Goal: Task Accomplishment & Management: Complete application form

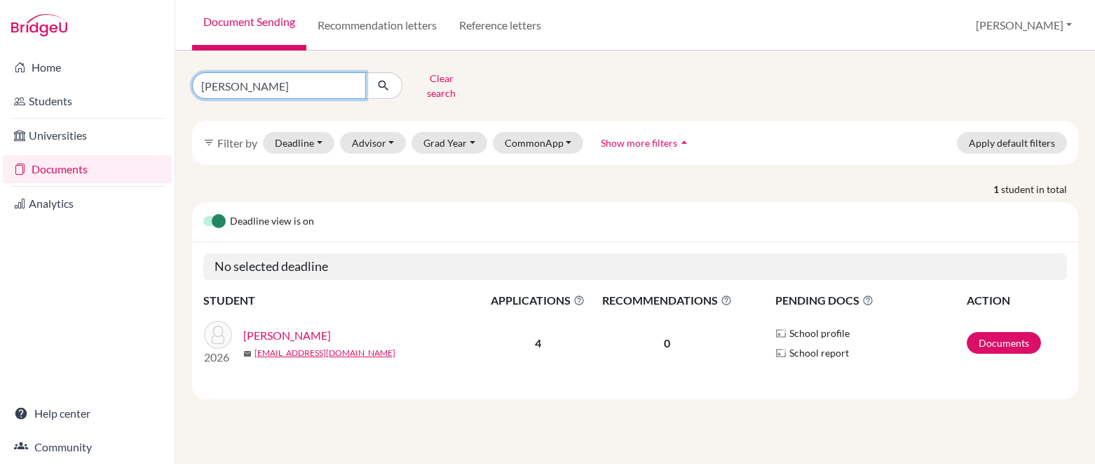
click at [352, 79] on input "[PERSON_NAME]" at bounding box center [279, 85] width 174 height 27
type input "natalie rodriguez"
click at [382, 88] on button "submit" at bounding box center [383, 85] width 37 height 27
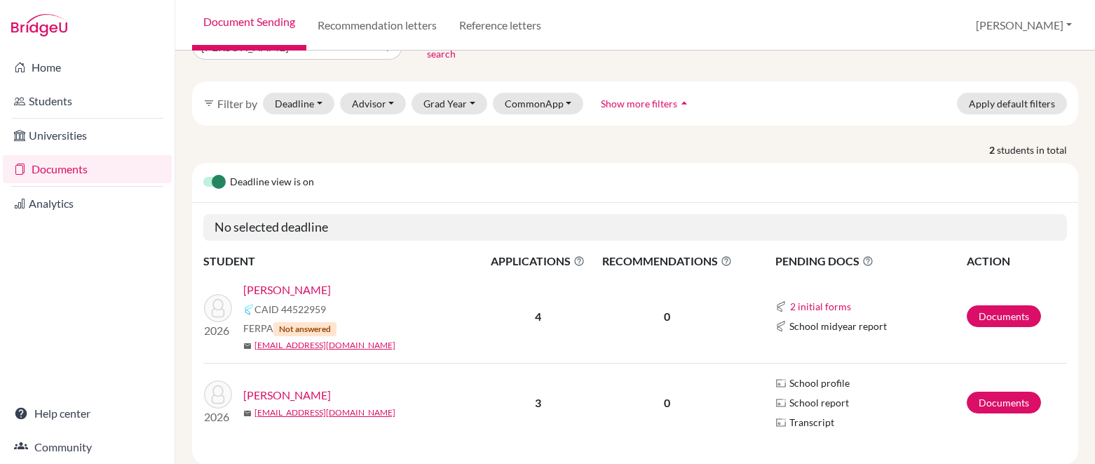
scroll to position [41, 0]
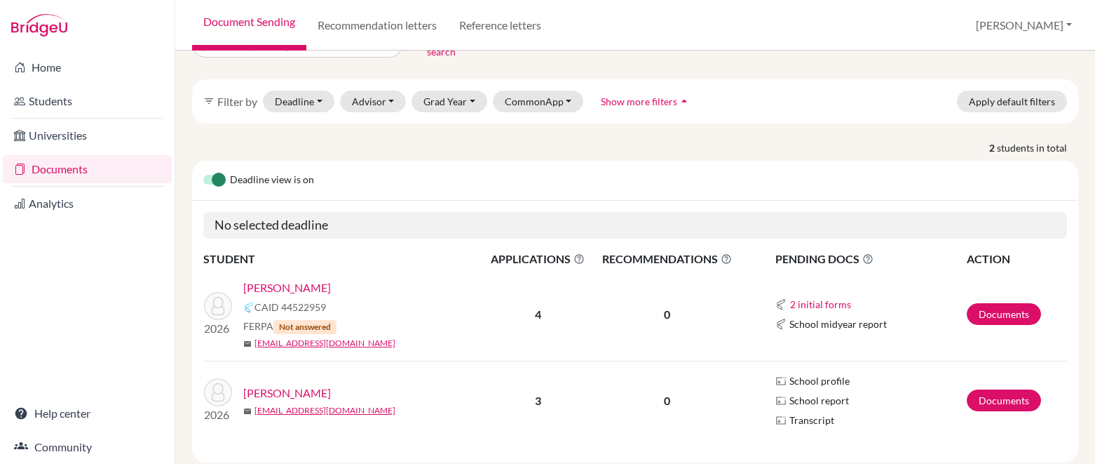
click at [316, 281] on link "Rodriguez, Natalie" at bounding box center [287, 287] width 88 height 17
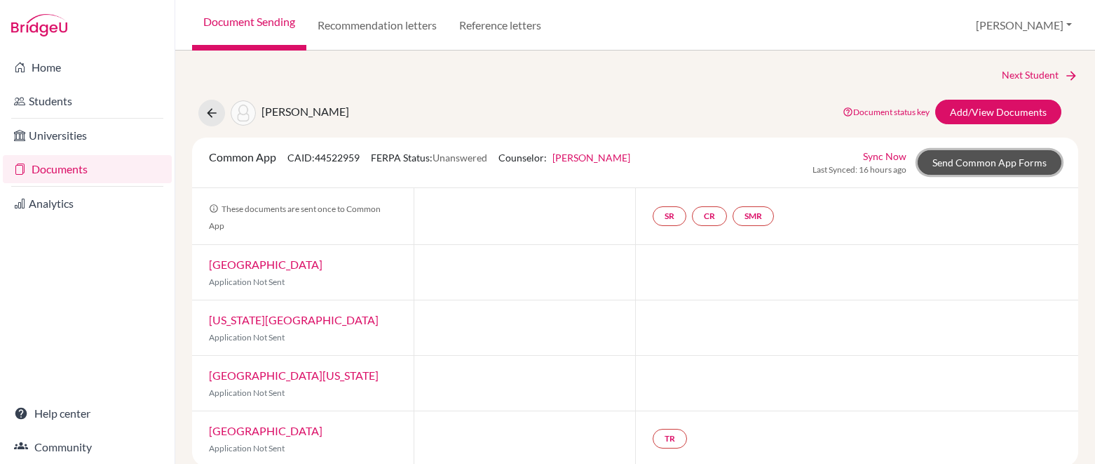
click at [950, 165] on link "Send Common App Forms" at bounding box center [990, 162] width 144 height 25
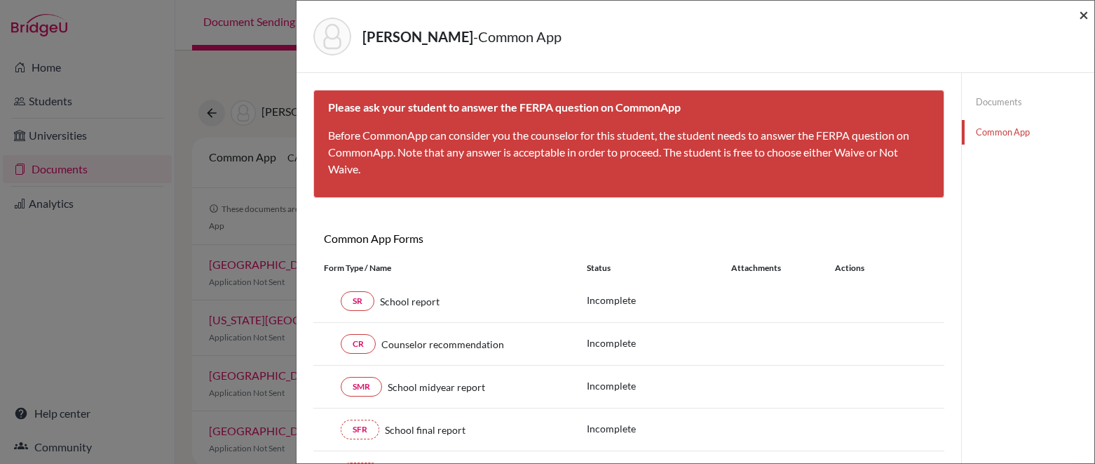
click at [1086, 17] on span "×" at bounding box center [1084, 14] width 10 height 20
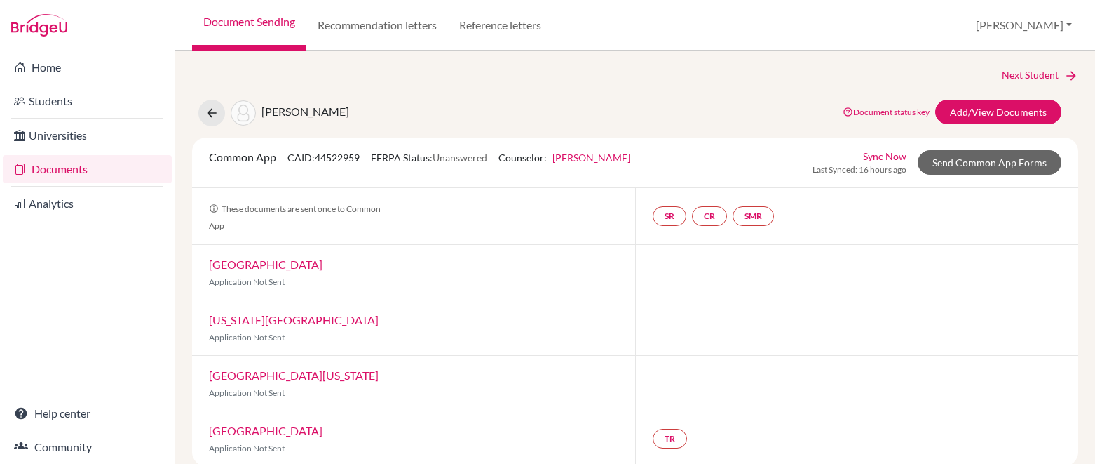
click at [289, 24] on link "Document Sending" at bounding box center [249, 25] width 114 height 50
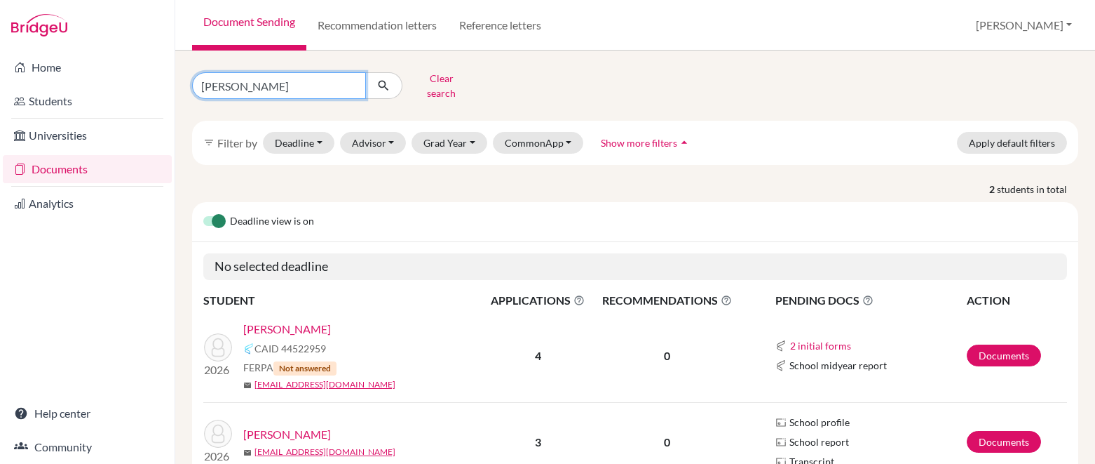
click at [353, 76] on input "[PERSON_NAME]" at bounding box center [279, 85] width 174 height 27
type input "matthew ruiz"
click at [390, 79] on icon "submit" at bounding box center [384, 86] width 14 height 14
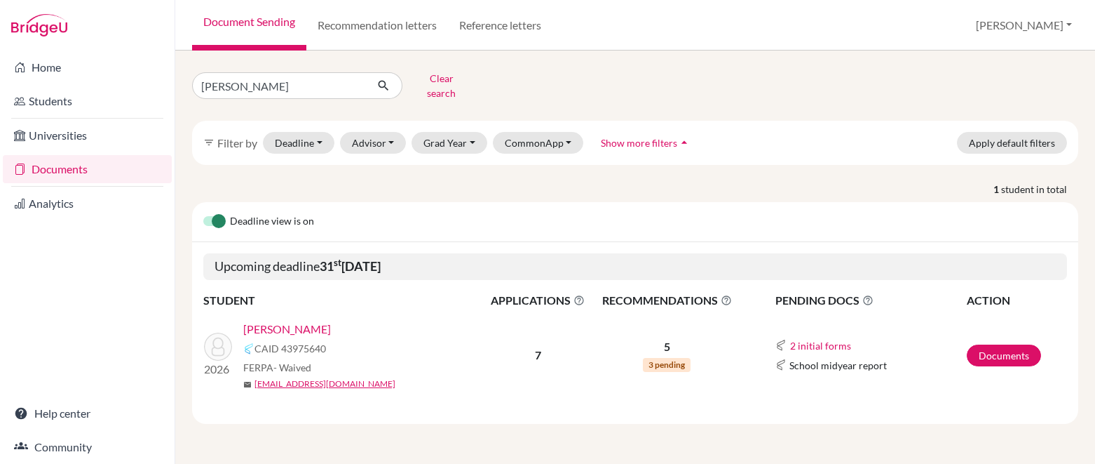
click at [298, 321] on link "[PERSON_NAME]" at bounding box center [287, 329] width 88 height 17
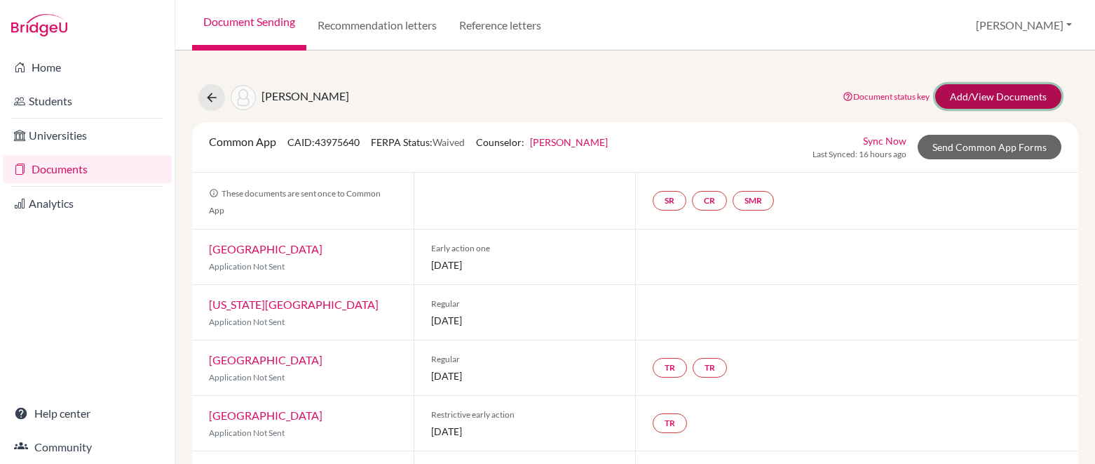
click at [973, 97] on link "Add/View Documents" at bounding box center [999, 96] width 126 height 25
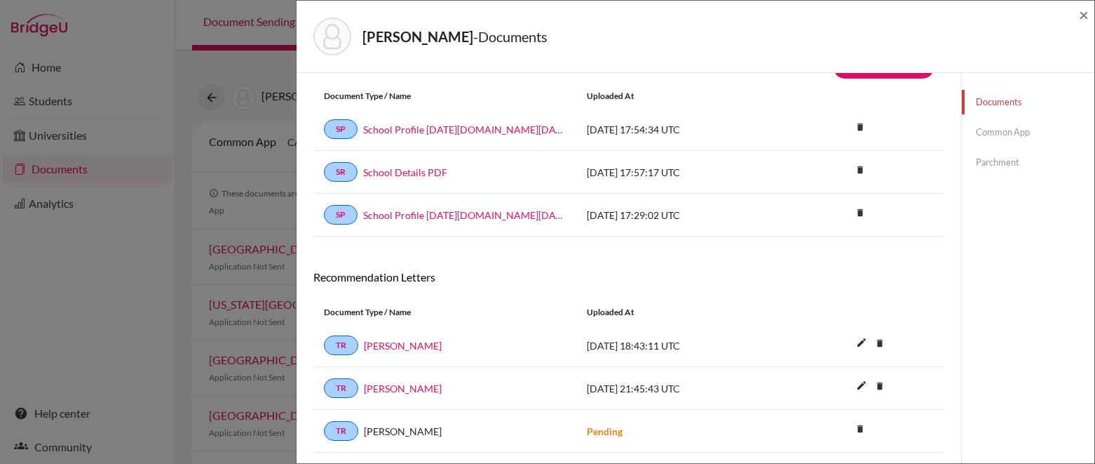
scroll to position [37, 0]
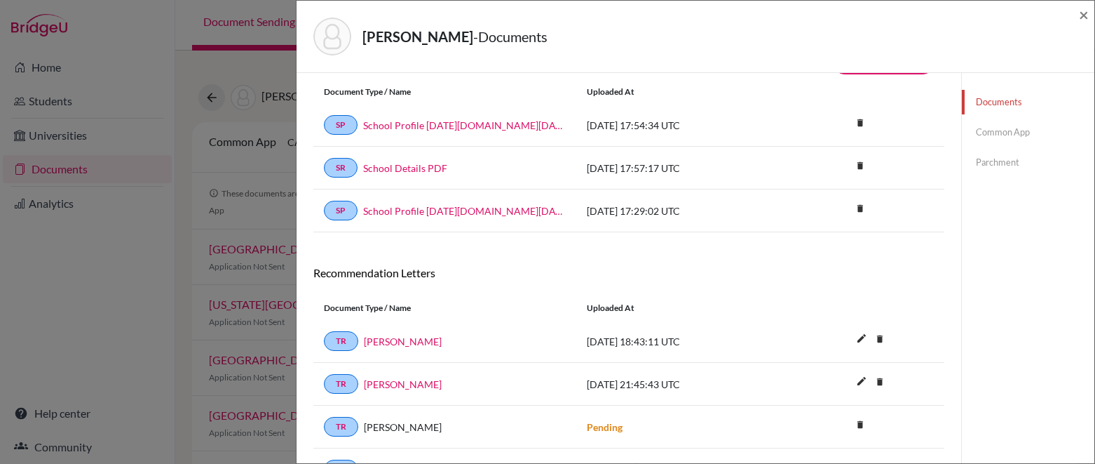
click at [1001, 131] on link "Common App" at bounding box center [1028, 132] width 133 height 25
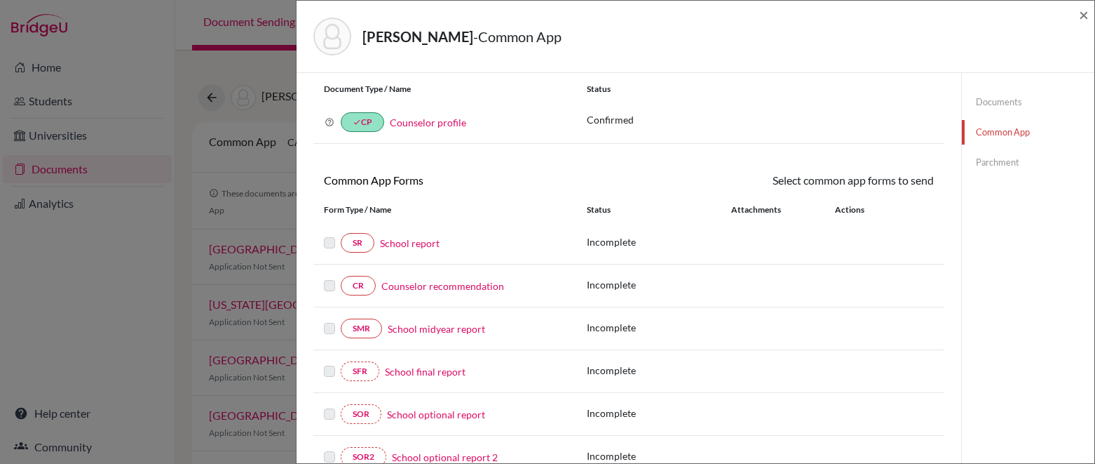
click at [454, 121] on link "Counselor profile" at bounding box center [428, 122] width 76 height 12
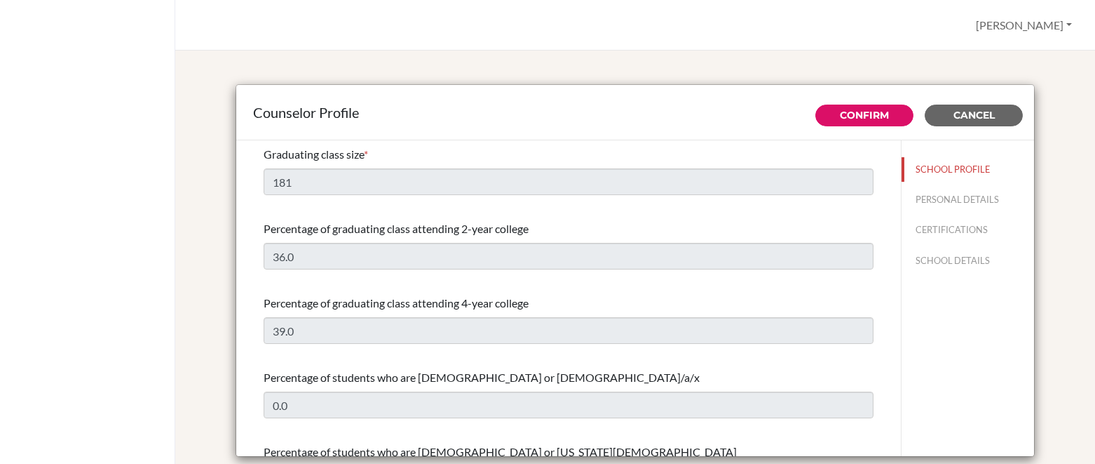
select select "1"
select select "350849"
click at [945, 196] on button "PERSONAL DETAILS" at bounding box center [968, 199] width 133 height 25
type input "[PERSON_NAME]"
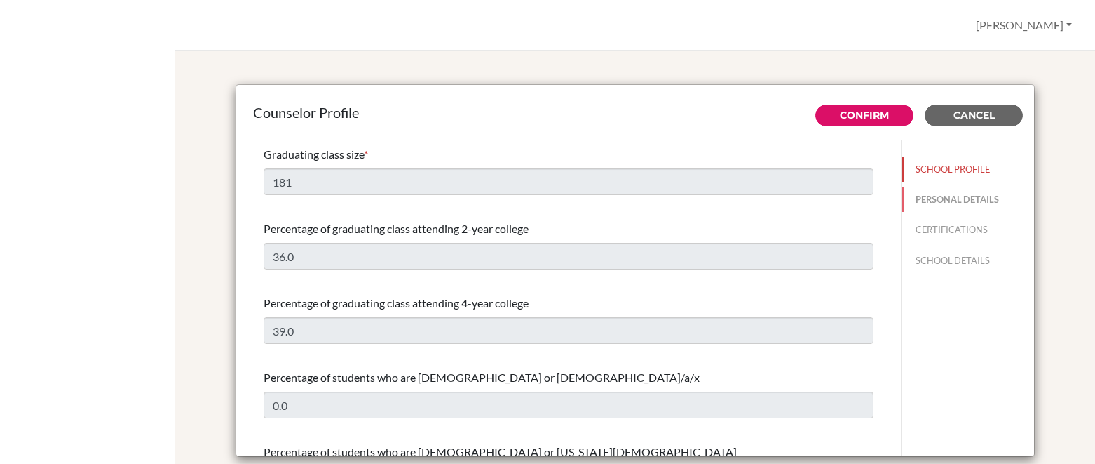
type input "Director of School Counseling Services"
type input "1.623-327-1757"
type input "[EMAIL_ADDRESS][DOMAIN_NAME]"
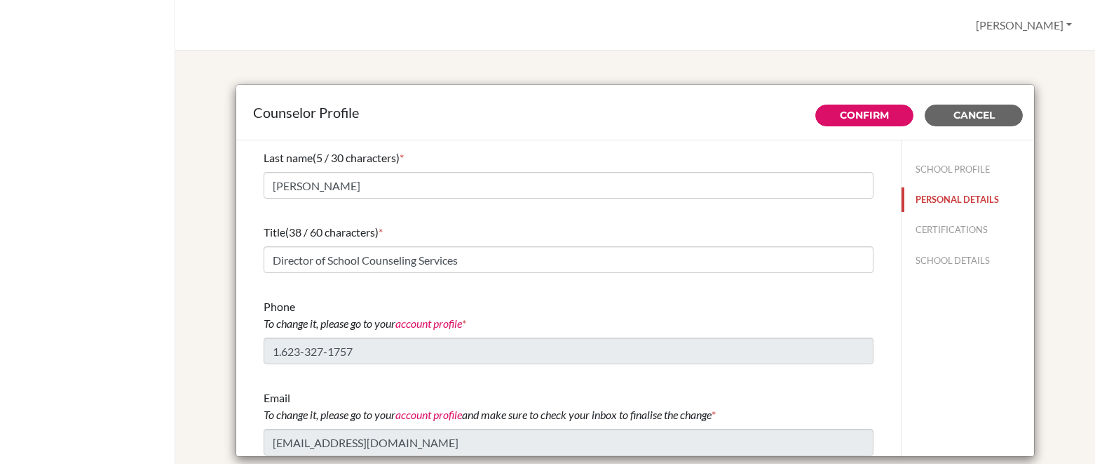
scroll to position [75, 0]
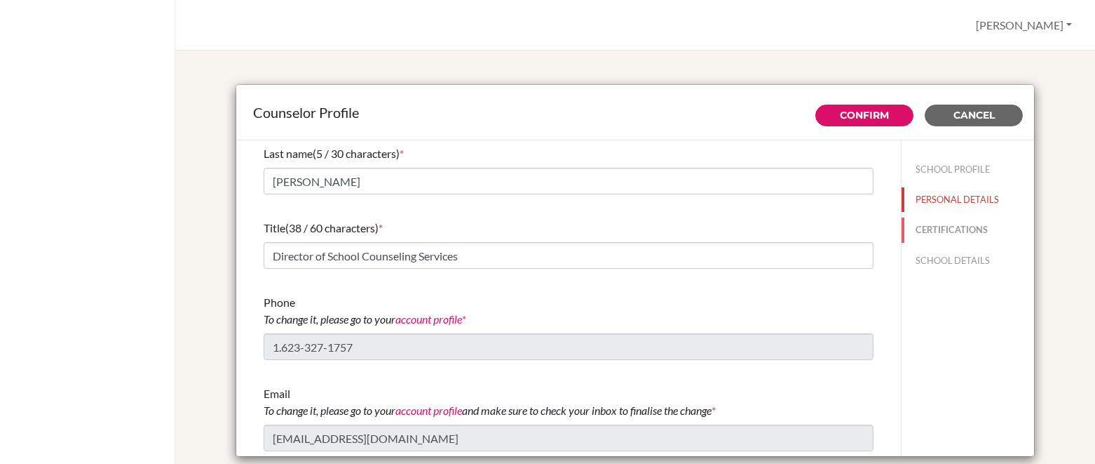
click at [918, 233] on button "CERTIFICATIONS" at bounding box center [968, 229] width 133 height 25
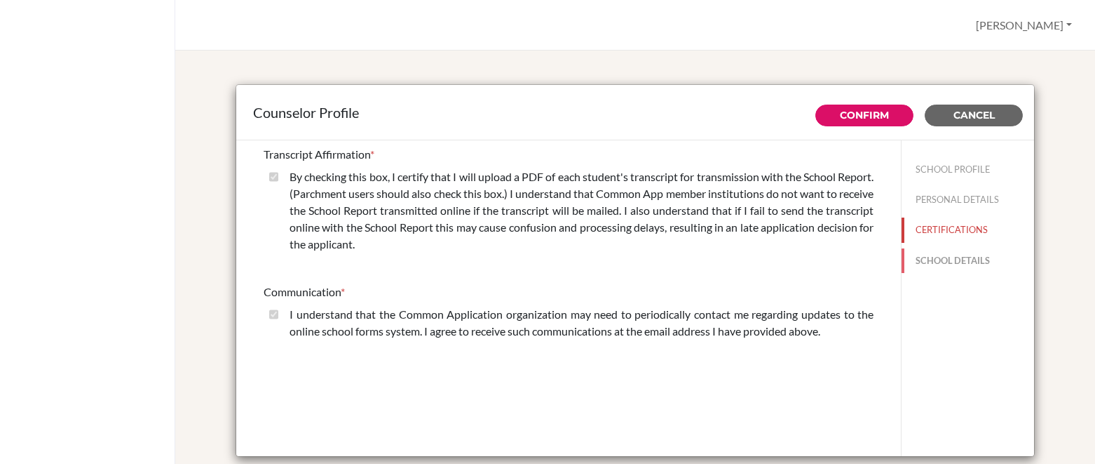
click at [936, 255] on button "SCHOOL DETAILS" at bounding box center [968, 260] width 133 height 25
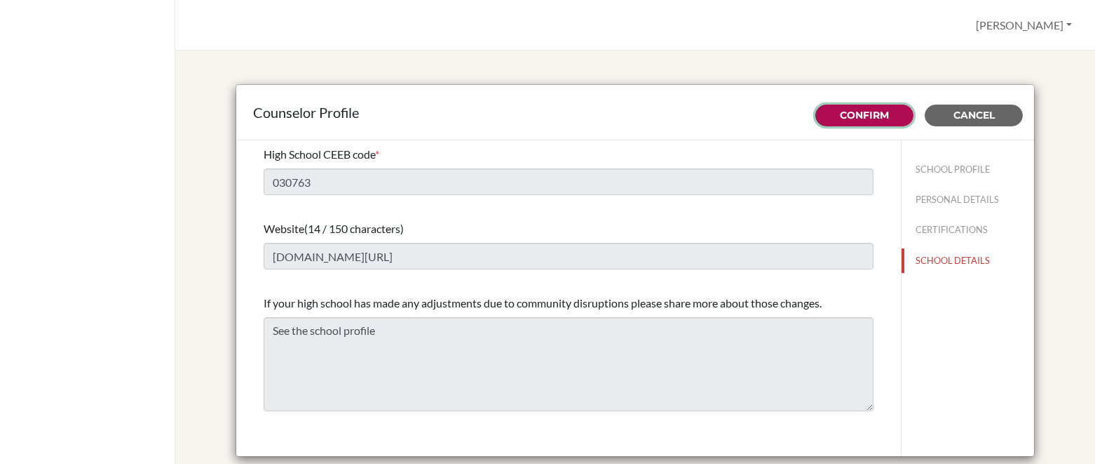
click at [897, 114] on button "Confirm" at bounding box center [865, 115] width 98 height 22
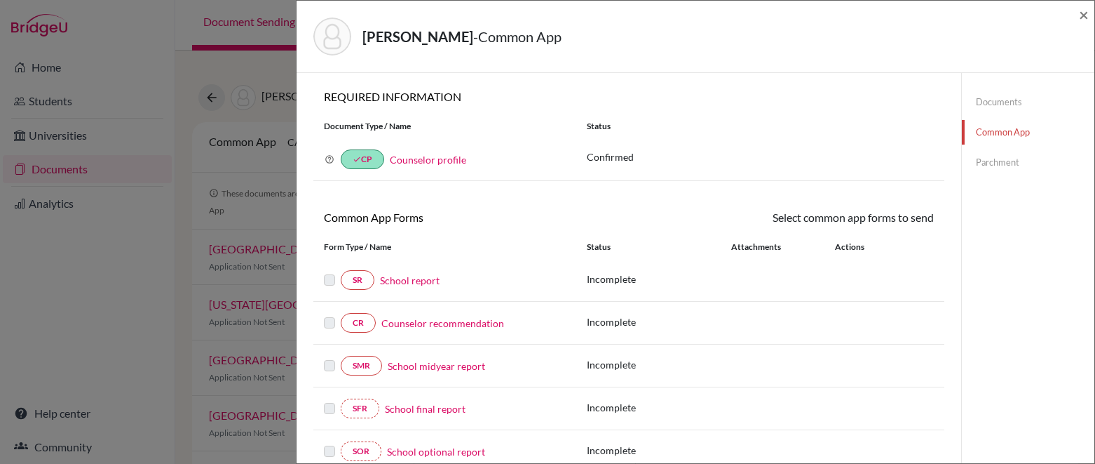
click at [431, 281] on link "School report" at bounding box center [410, 280] width 60 height 15
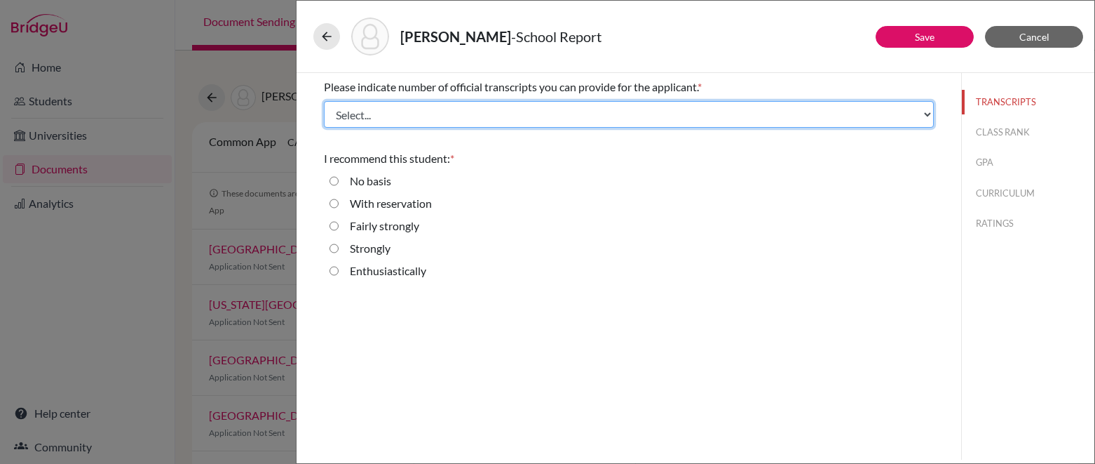
click at [490, 126] on select "Select... 1 2 3 4" at bounding box center [629, 114] width 610 height 27
select select "1"
click at [324, 101] on select "Select... 1 2 3 4" at bounding box center [629, 114] width 610 height 27
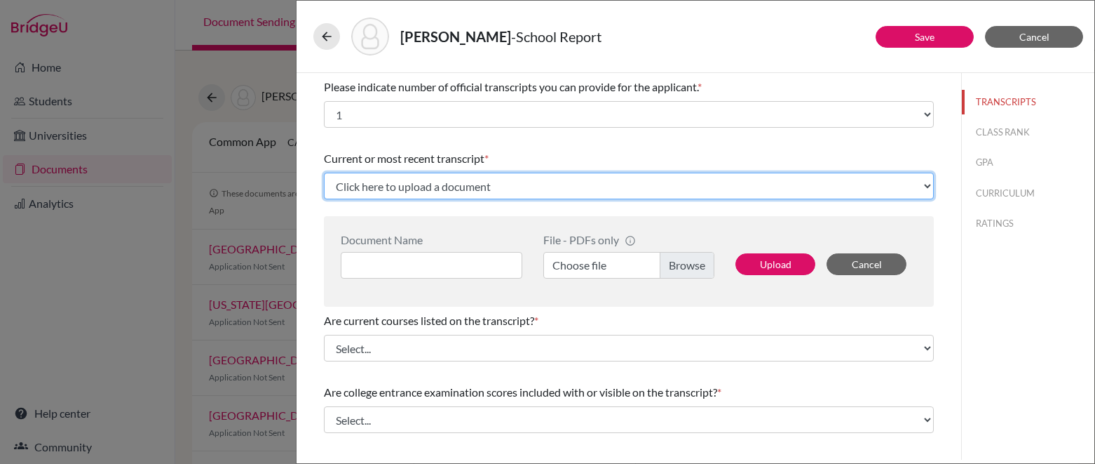
click at [511, 184] on select "Click here to upload a document Upload New File" at bounding box center [629, 186] width 610 height 27
select select "Upload New File"
click at [324, 173] on select "Click here to upload a document Upload New File" at bounding box center [629, 186] width 610 height 27
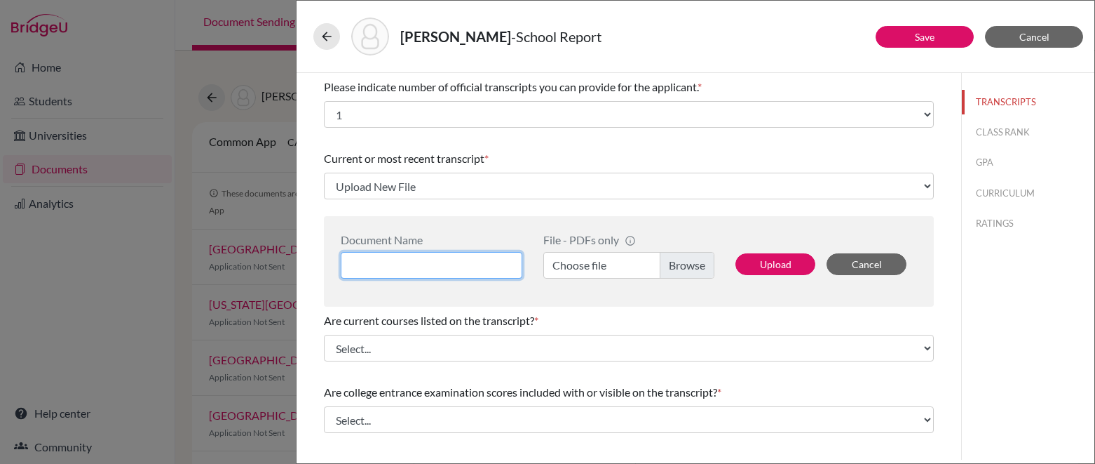
click at [487, 261] on input at bounding box center [432, 265] width 182 height 27
type input "T"
type input "Initial Transcript"
click at [696, 259] on label "Choose file" at bounding box center [629, 265] width 171 height 27
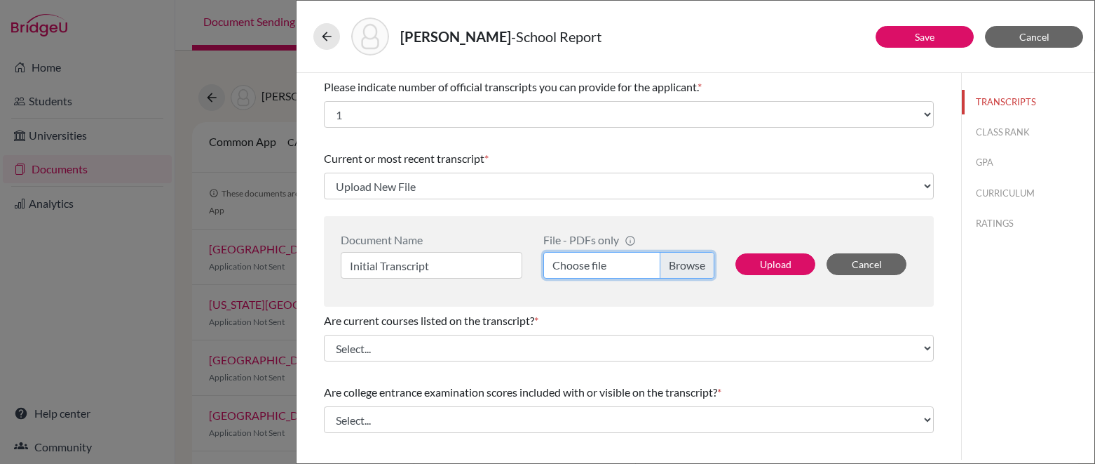
click at [696, 259] on input "Choose file" at bounding box center [629, 265] width 171 height 27
click at [877, 259] on button "Cancel" at bounding box center [867, 264] width 80 height 22
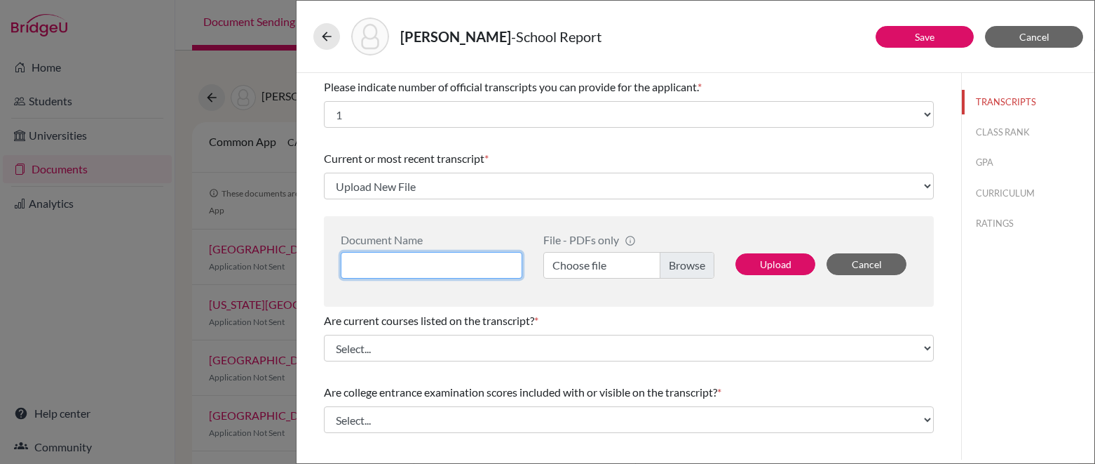
click at [497, 267] on input at bounding box center [432, 265] width 182 height 27
type input "Initial Transcript"
click at [659, 268] on label "Choose file" at bounding box center [629, 265] width 171 height 27
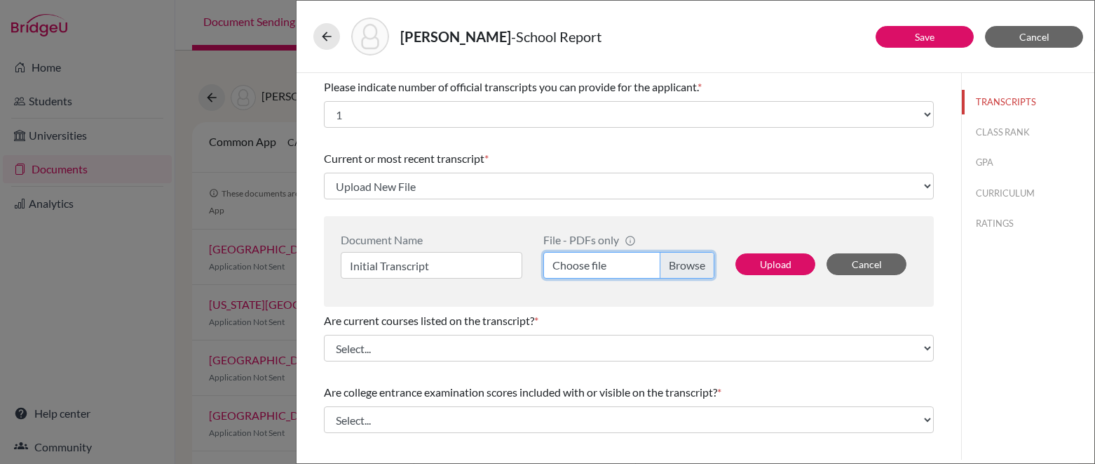
click at [659, 268] on input "Choose file" at bounding box center [629, 265] width 171 height 27
click at [749, 268] on button "Upload" at bounding box center [776, 264] width 80 height 22
select select "684095"
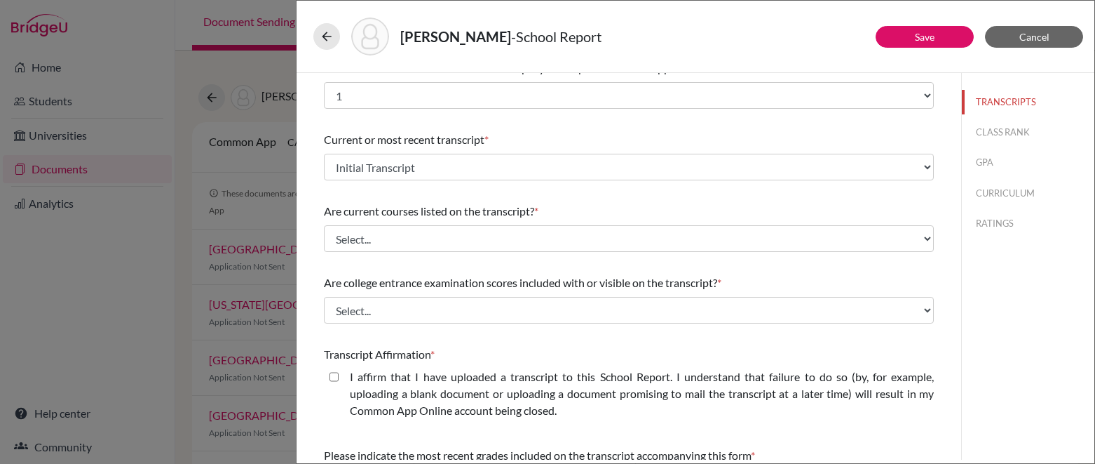
scroll to position [20, 0]
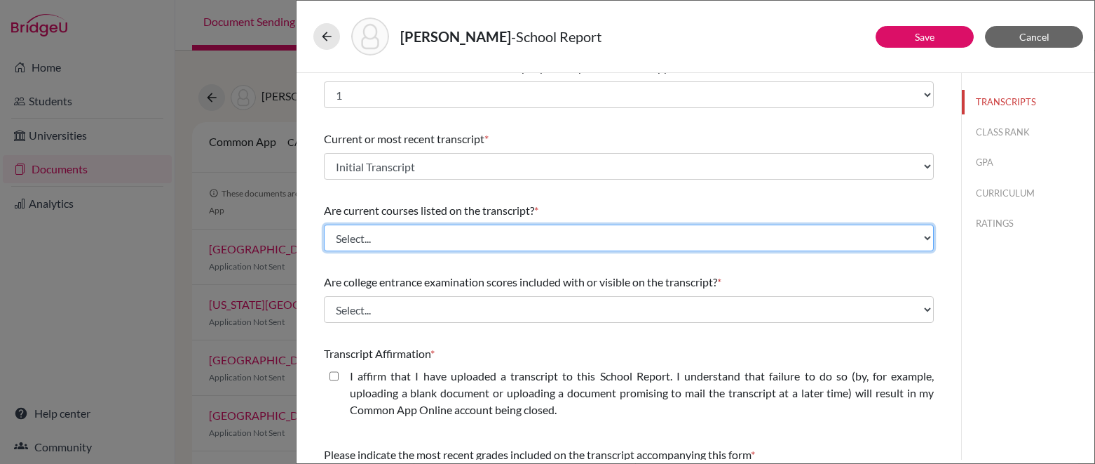
click at [572, 239] on select "Select... Yes No" at bounding box center [629, 237] width 610 height 27
select select "1"
click at [324, 224] on select "Select... Yes No" at bounding box center [629, 237] width 610 height 27
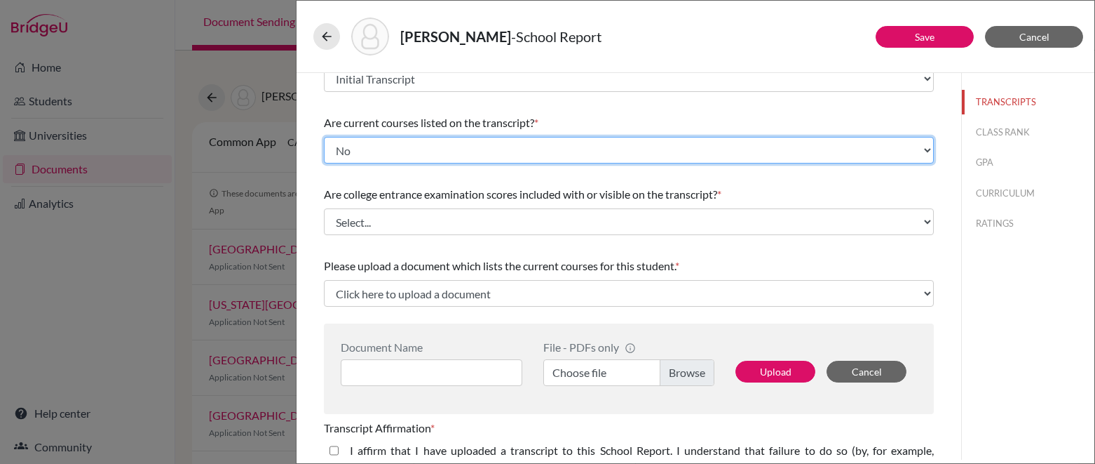
scroll to position [108, 0]
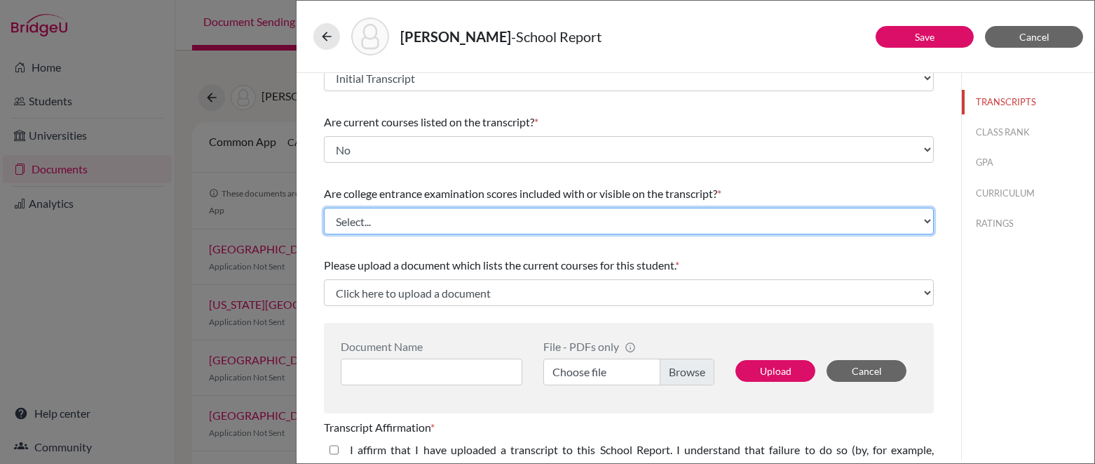
click at [580, 227] on select "Select... Yes No" at bounding box center [629, 221] width 610 height 27
select select "1"
click at [324, 208] on select "Select... Yes No" at bounding box center [629, 221] width 610 height 27
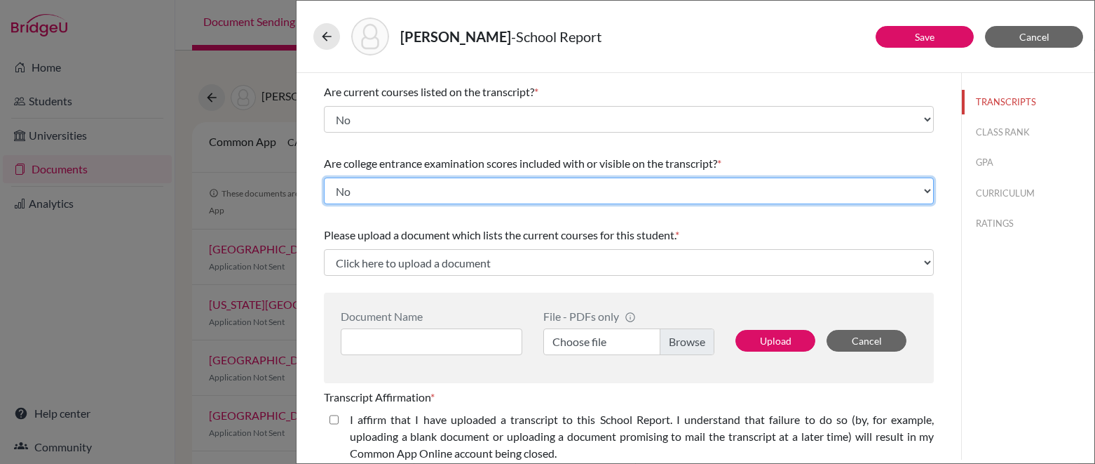
scroll to position [146, 0]
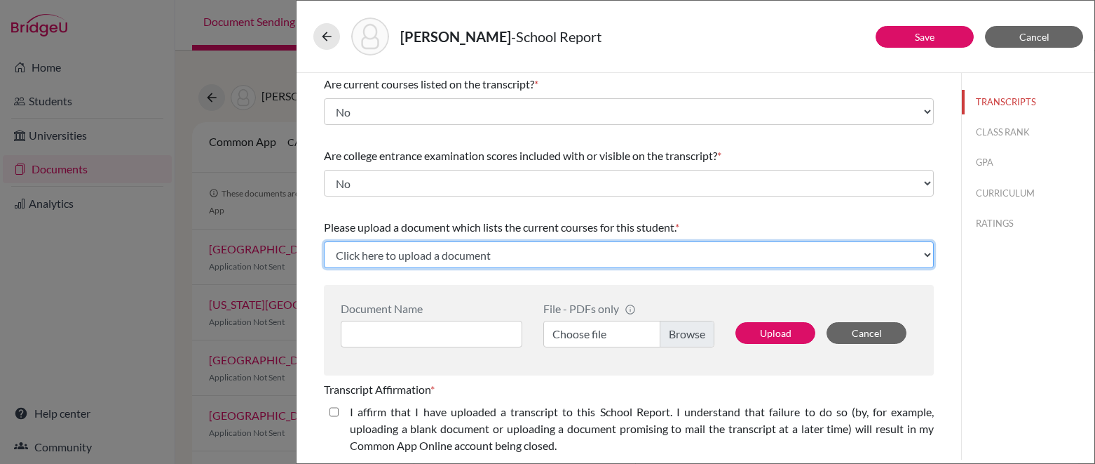
click at [569, 262] on select "Click here to upload a document Upload New File" at bounding box center [629, 254] width 610 height 27
select select "Upload New File"
click at [324, 241] on select "Click here to upload a document Upload New File" at bounding box center [629, 254] width 610 height 27
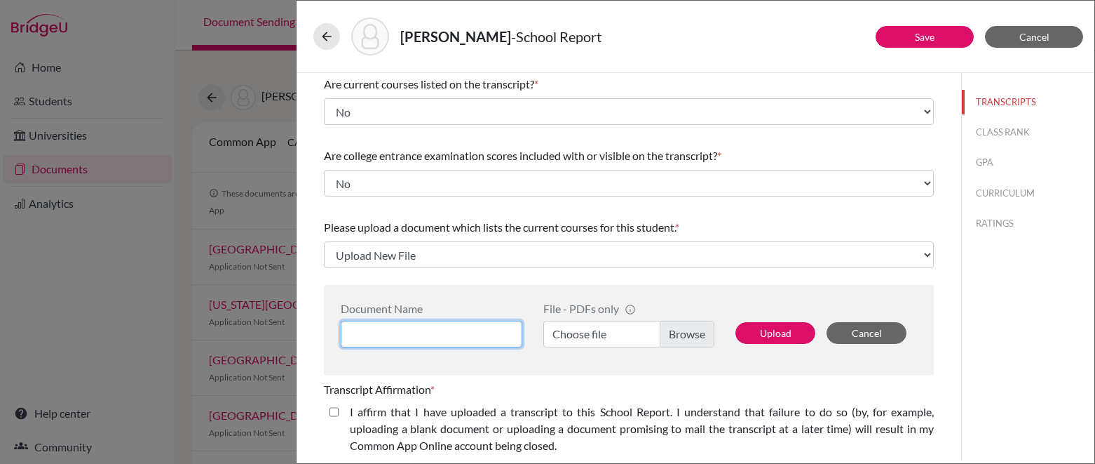
click at [485, 333] on input at bounding box center [432, 334] width 182 height 27
type input "WIP Transcript"
click at [672, 331] on label "Choose file" at bounding box center [629, 334] width 171 height 27
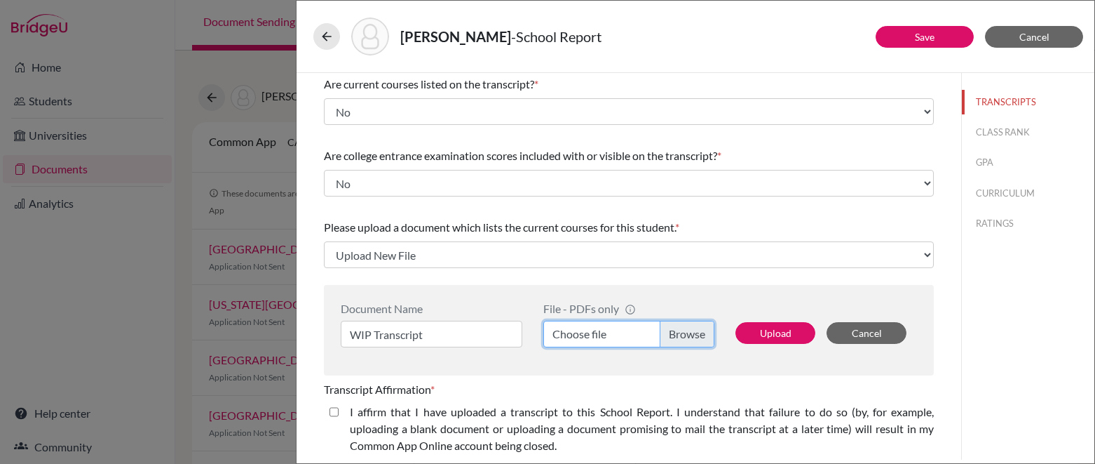
click at [672, 331] on input "Choose file" at bounding box center [629, 334] width 171 height 27
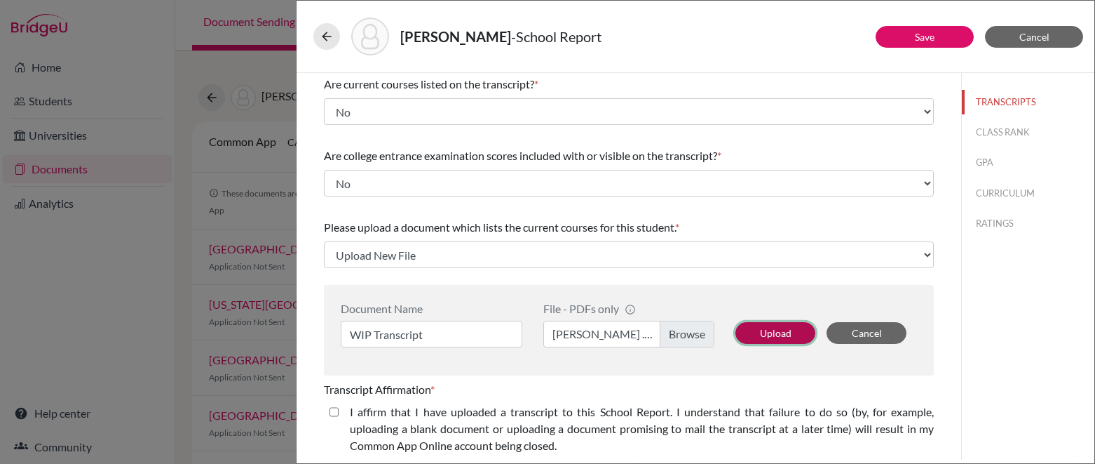
click at [767, 333] on button "Upload" at bounding box center [776, 333] width 80 height 22
select select "684096"
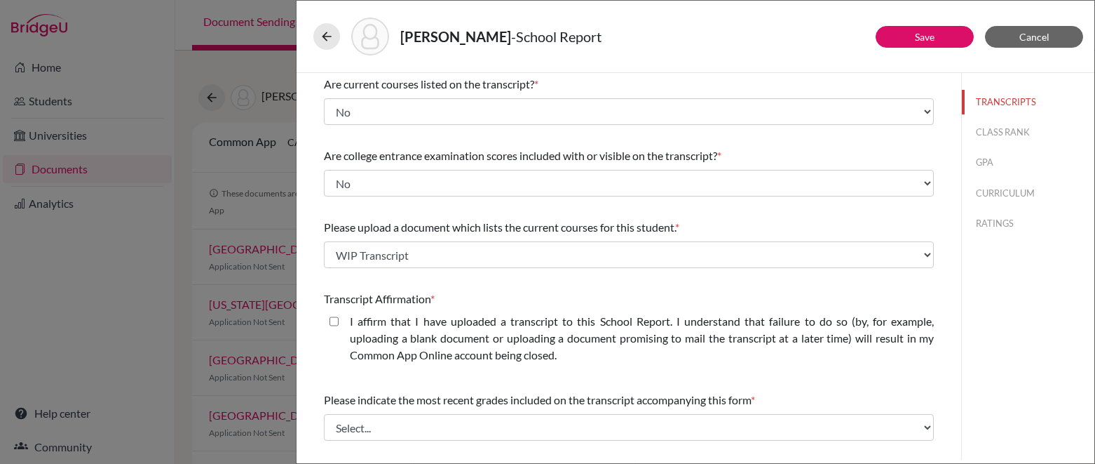
click at [336, 319] on closed\ "I affirm that I have uploaded a transcript to this School Report. I understand …" at bounding box center [334, 321] width 9 height 17
checkbox closed\ "true"
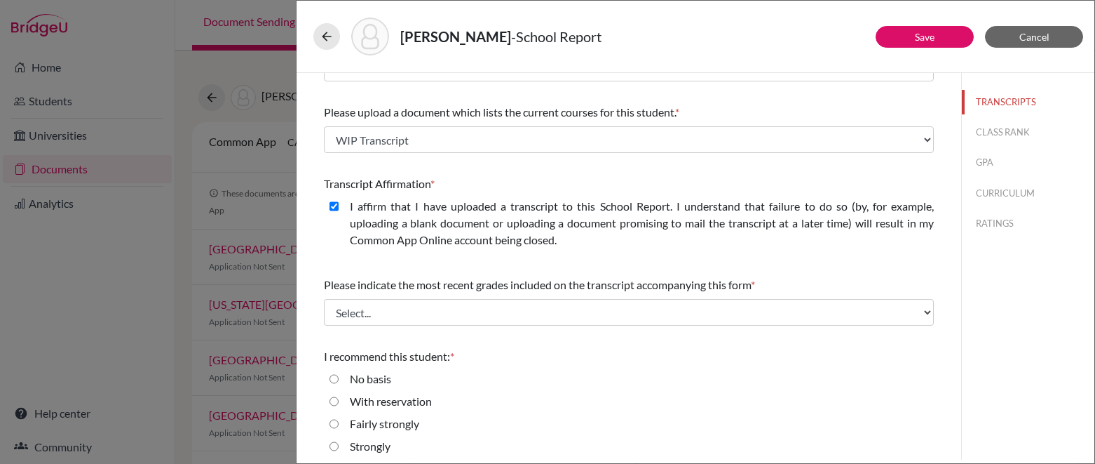
scroll to position [290, 0]
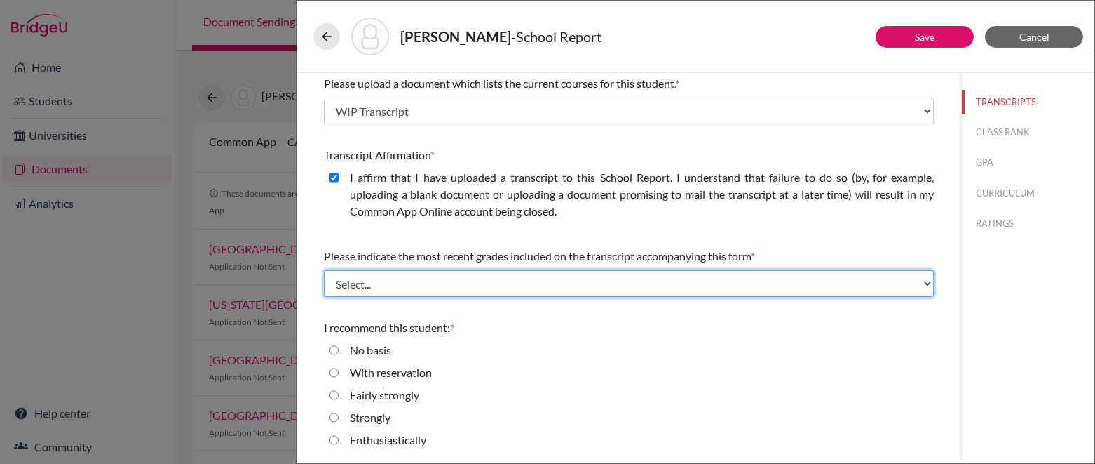
click at [492, 288] on select "Select... Final junior year grades 1st Quarter senior year grades 2nd Quarter/1…" at bounding box center [629, 283] width 610 height 27
select select "0"
click at [324, 270] on select "Select... Final junior year grades 1st Quarter senior year grades 2nd Quarter/1…" at bounding box center [629, 283] width 610 height 27
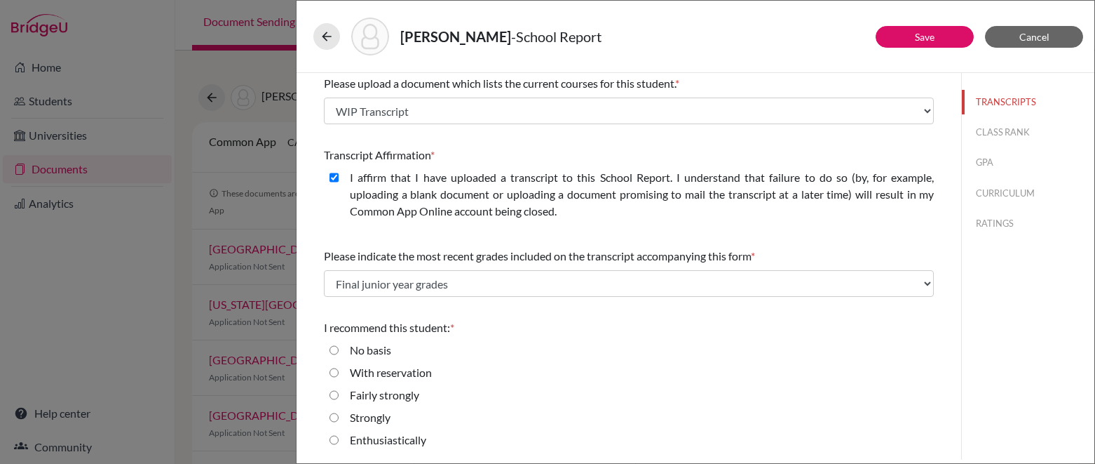
click at [335, 439] on input "Enthusiastically" at bounding box center [334, 439] width 9 height 17
radio input "true"
click at [991, 135] on button "CLASS RANK" at bounding box center [1028, 132] width 133 height 25
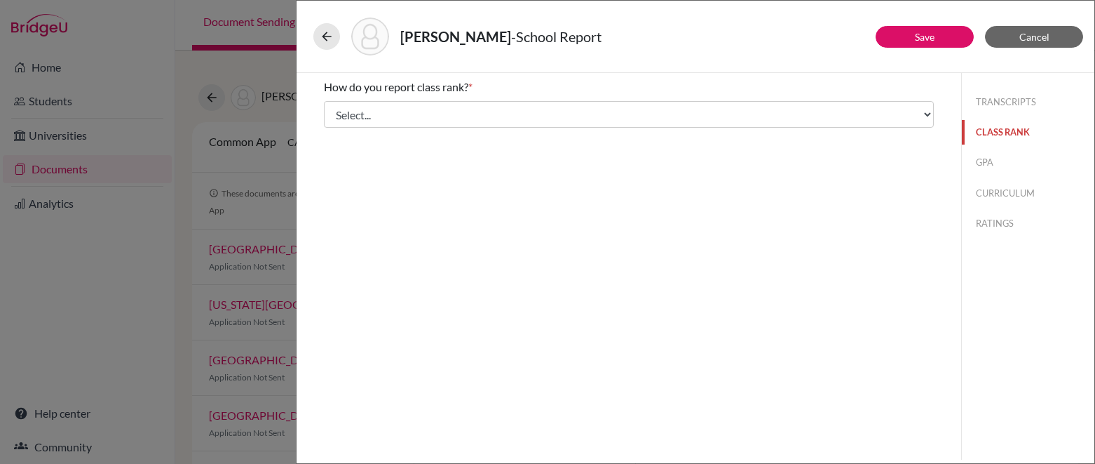
scroll to position [0, 0]
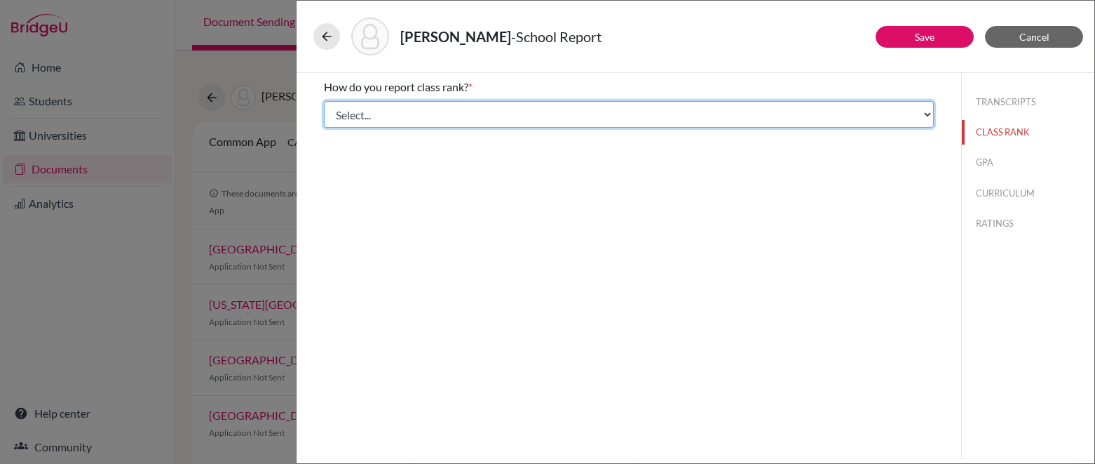
click at [429, 121] on select "Select... Exact Decile Quintile Quartile None" at bounding box center [629, 114] width 610 height 27
select select "1"
click at [324, 101] on select "Select... Exact Decile Quintile Quartile None" at bounding box center [629, 114] width 610 height 27
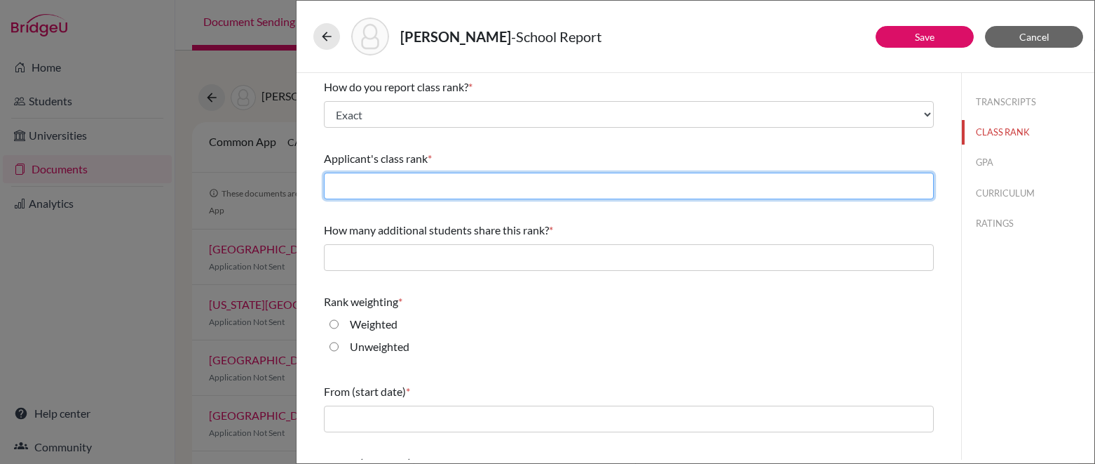
click at [426, 179] on input "text" at bounding box center [629, 186] width 610 height 27
type input "1"
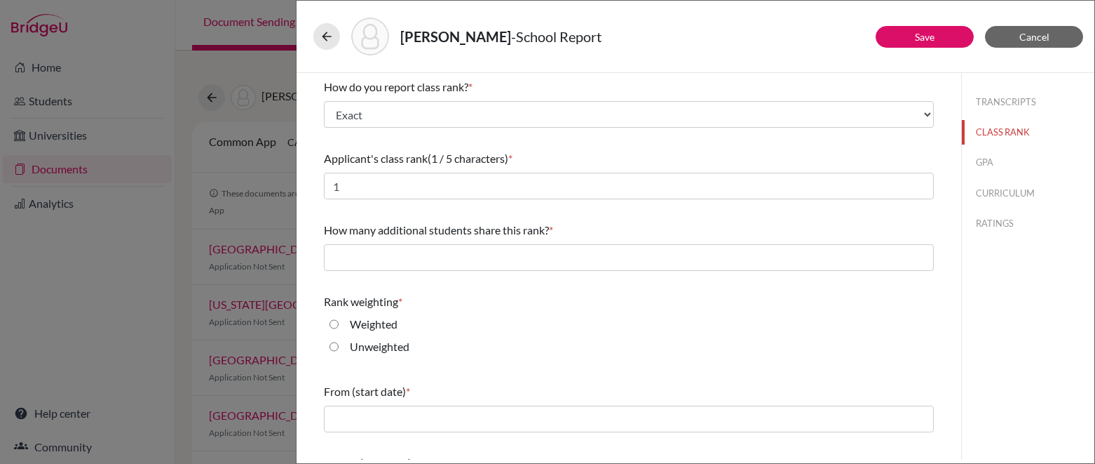
click at [372, 212] on div "How do you report class rank? * Select... Exact Decile Quintile Quartile None A…" at bounding box center [629, 291] width 610 height 436
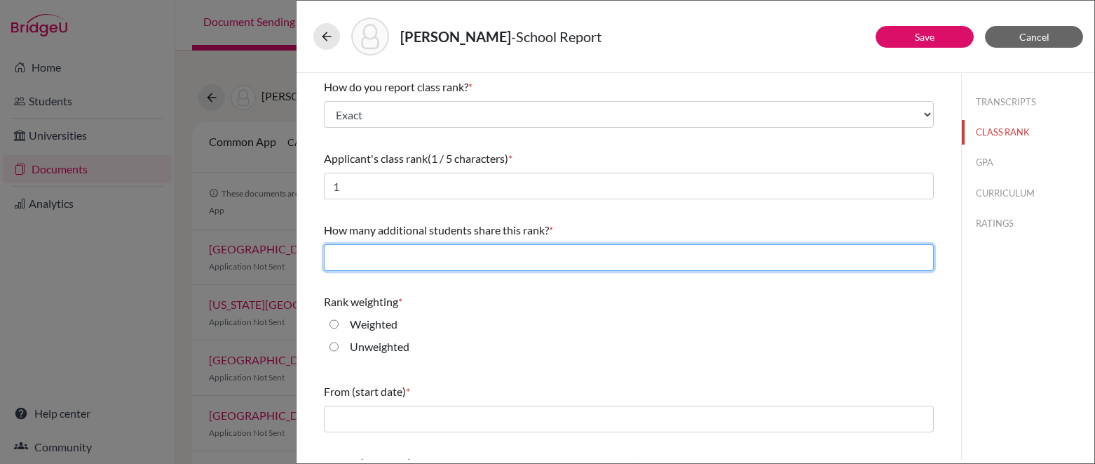
click at [377, 255] on input "text" at bounding box center [629, 257] width 610 height 27
type input "0"
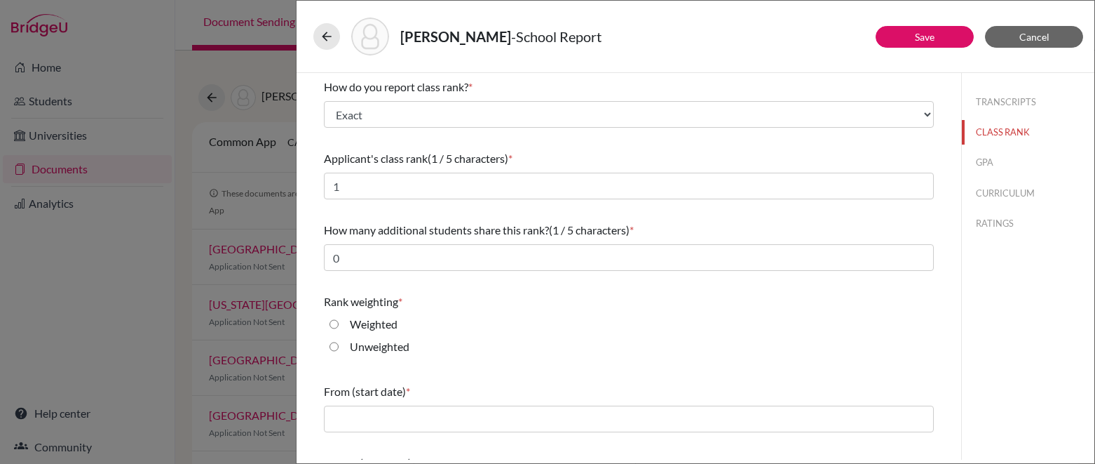
click at [335, 326] on input "Weighted" at bounding box center [334, 324] width 9 height 17
radio input "true"
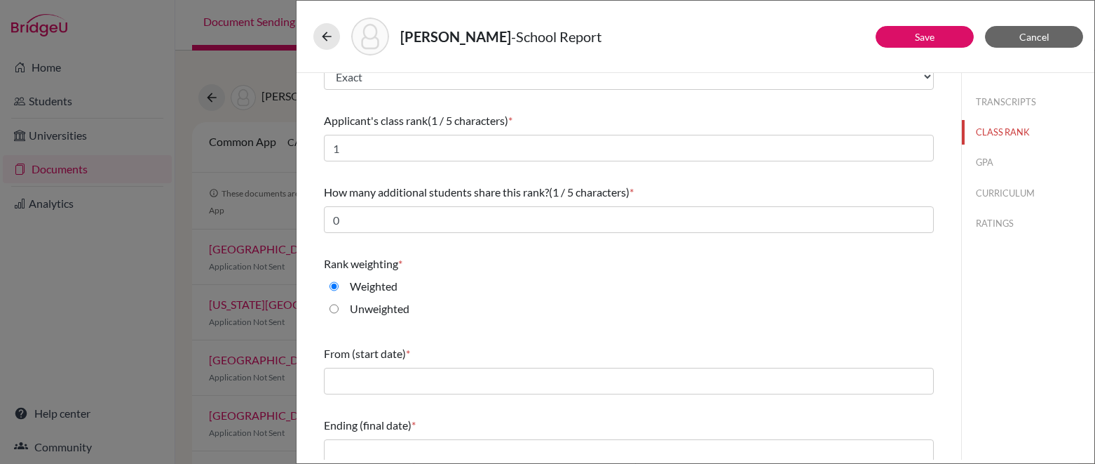
scroll to position [50, 0]
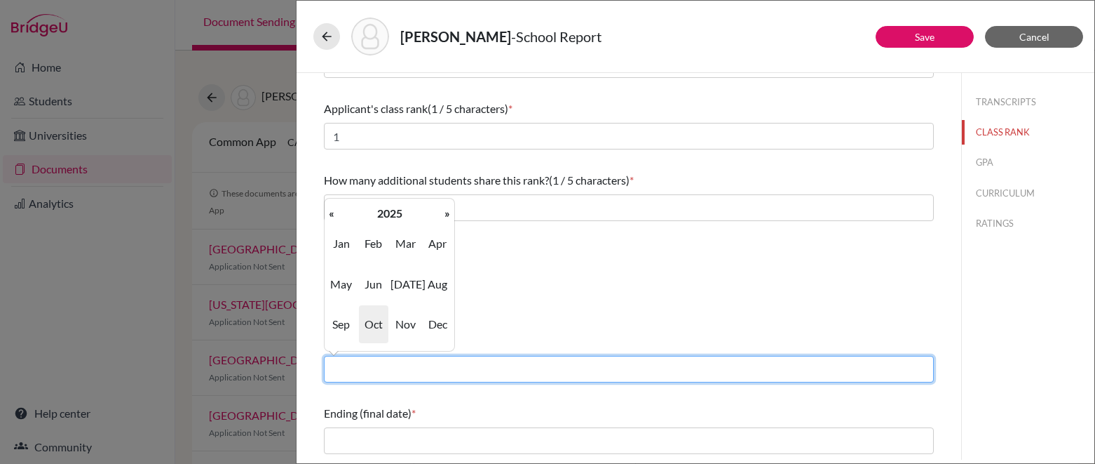
click at [392, 360] on input "text" at bounding box center [629, 369] width 610 height 27
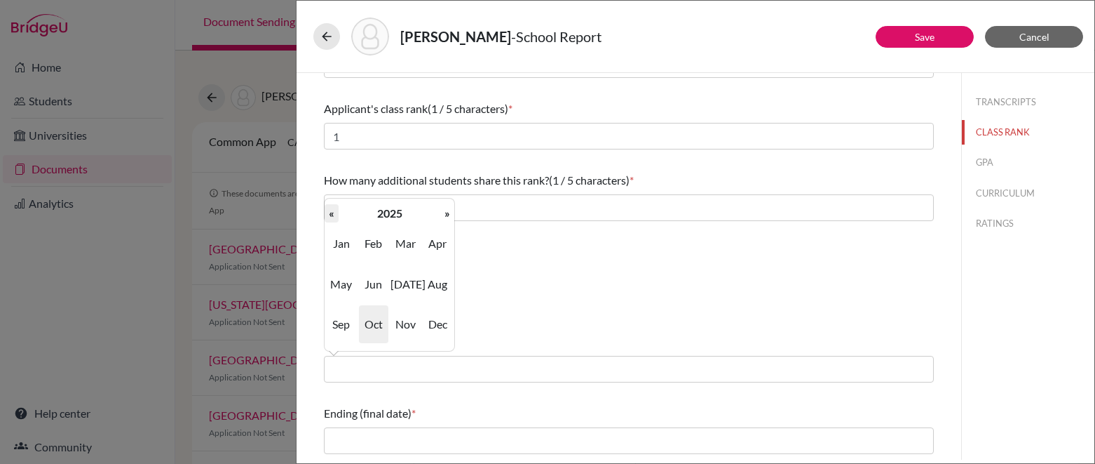
click at [337, 217] on th "«" at bounding box center [332, 213] width 14 height 18
click at [436, 283] on span "Aug" at bounding box center [437, 284] width 29 height 38
type input "08/2022"
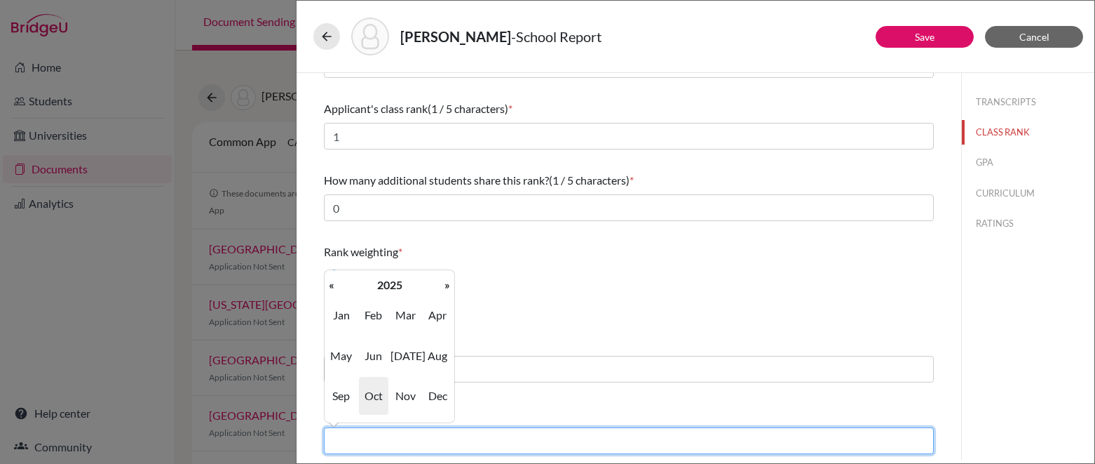
click at [423, 440] on input "text" at bounding box center [629, 440] width 610 height 27
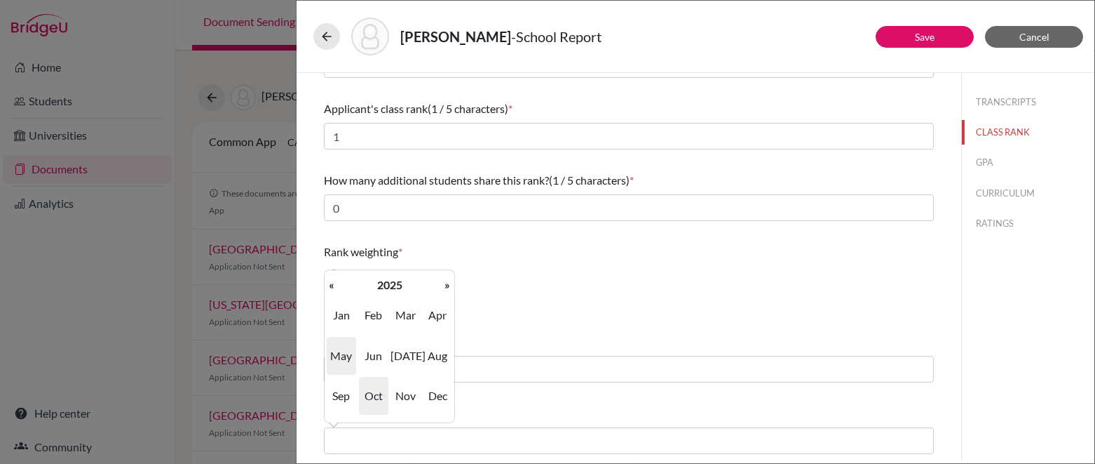
click at [353, 351] on span "May" at bounding box center [341, 356] width 29 height 38
type input "05/2025"
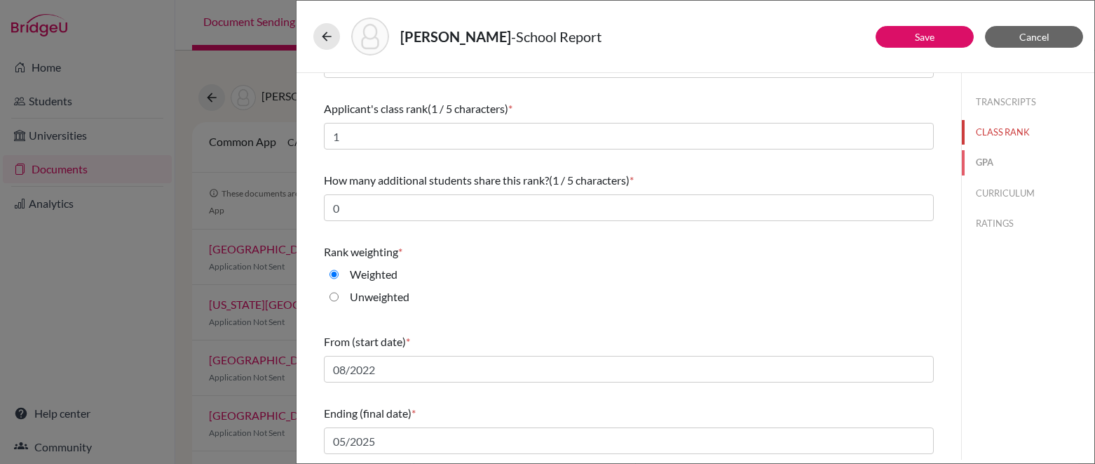
click at [992, 161] on button "GPA" at bounding box center [1028, 162] width 133 height 25
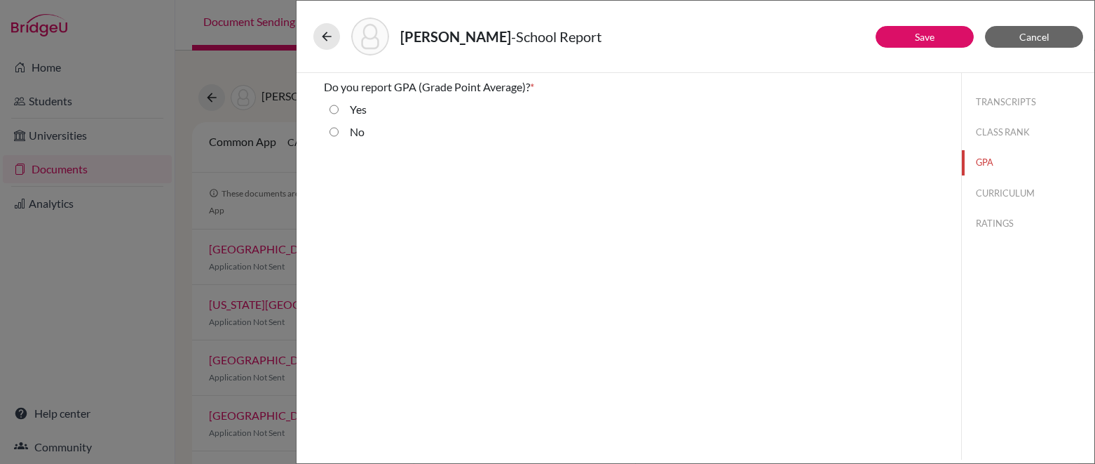
click at [335, 109] on input "Yes" at bounding box center [334, 109] width 9 height 17
radio input "true"
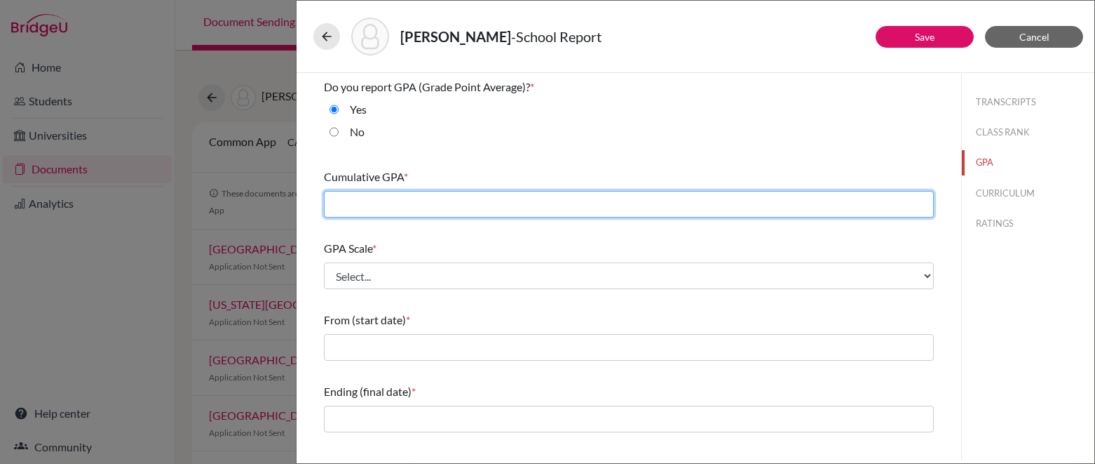
click at [371, 212] on input "text" at bounding box center [629, 204] width 610 height 27
click at [461, 193] on input "text" at bounding box center [629, 204] width 610 height 27
type input "4.684"
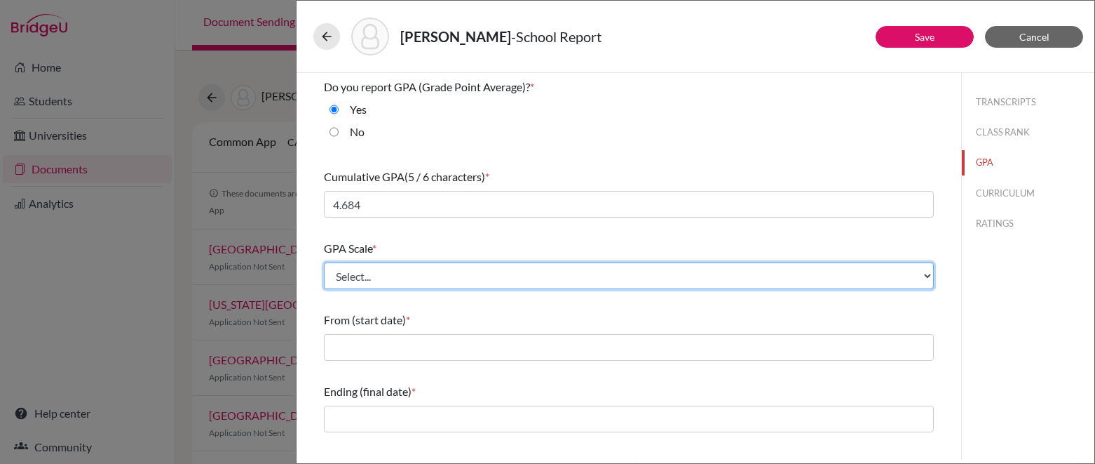
click at [587, 271] on select "Select... 4 5 6 7 8 9 10 11 12 13 14 15 16 17 18 19 20 100" at bounding box center [629, 275] width 610 height 27
select select "5"
click at [324, 262] on select "Select... 4 5 6 7 8 9 10 11 12 13 14 15 16 17 18 19 20 100" at bounding box center [629, 275] width 610 height 27
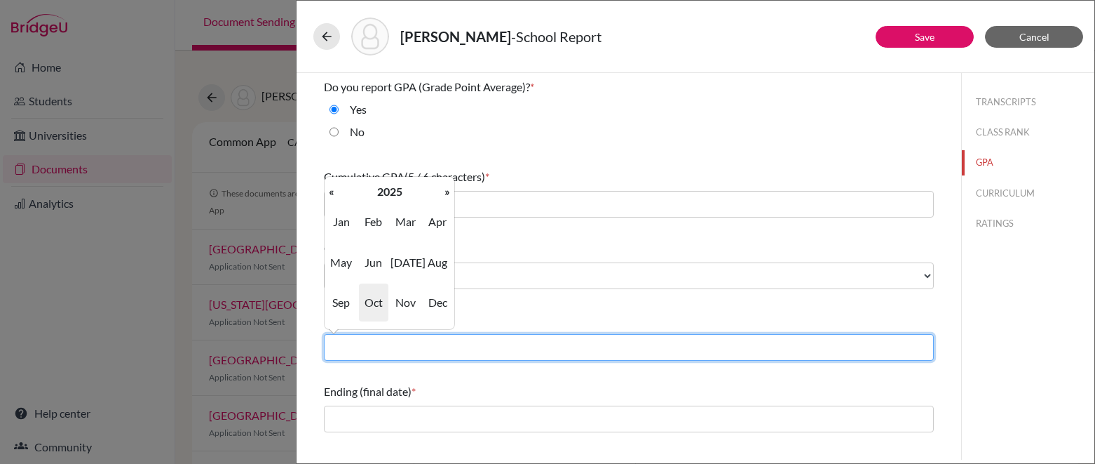
click at [535, 352] on input "text" at bounding box center [629, 347] width 610 height 27
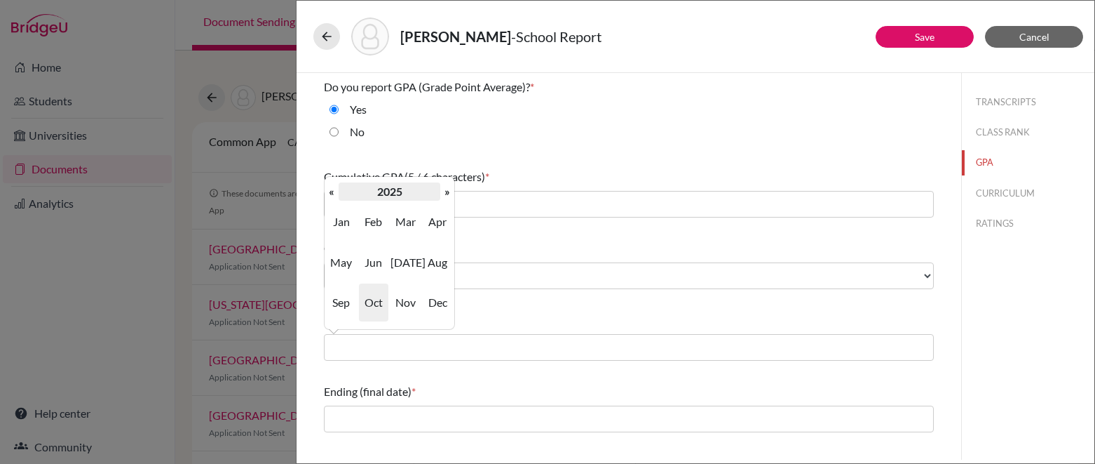
click at [343, 196] on th "2025" at bounding box center [390, 191] width 102 height 18
click at [441, 191] on th "»" at bounding box center [447, 191] width 14 height 18
click at [333, 191] on th "«" at bounding box center [332, 191] width 14 height 18
click at [398, 291] on span "2019" at bounding box center [405, 302] width 29 height 38
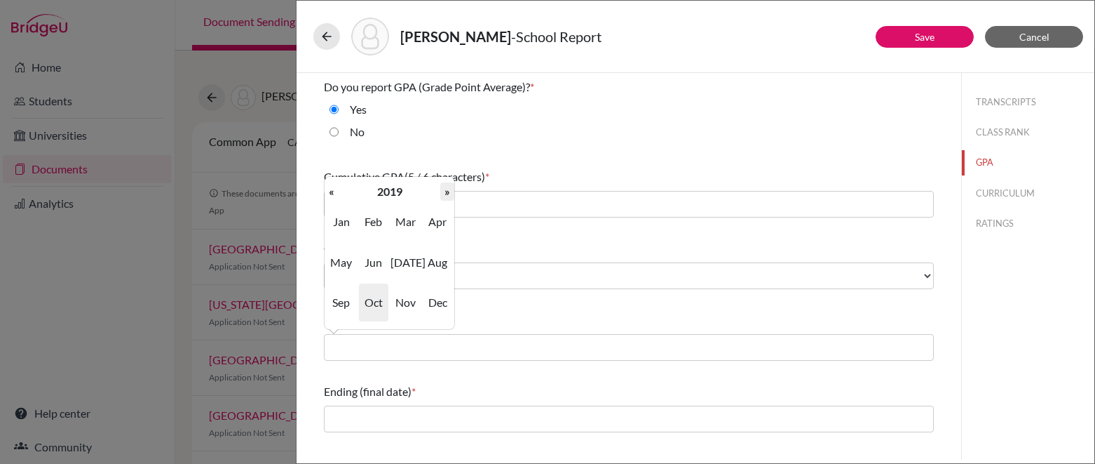
click at [448, 196] on th "»" at bounding box center [447, 191] width 14 height 18
click at [440, 253] on span "Aug" at bounding box center [437, 262] width 29 height 38
type input "08/2022"
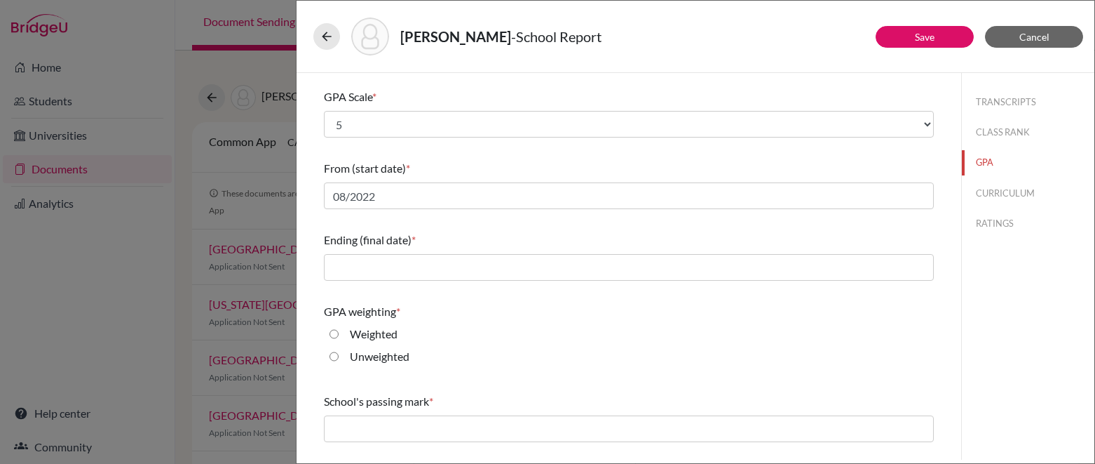
scroll to position [156, 0]
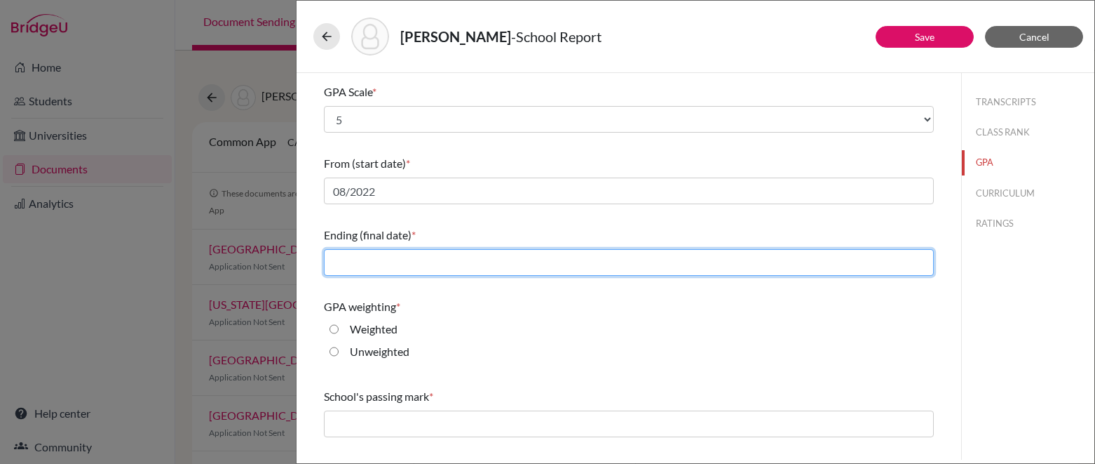
click at [467, 265] on input "text" at bounding box center [629, 262] width 610 height 27
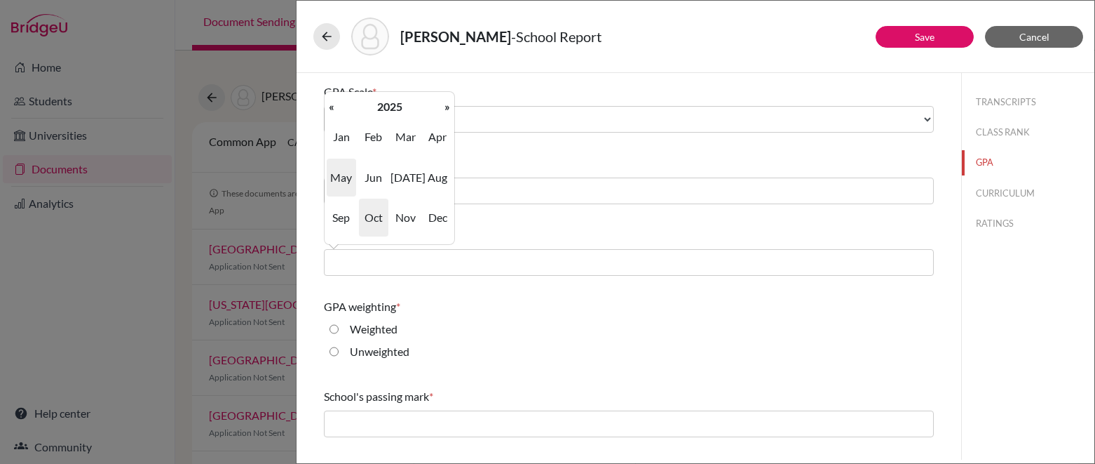
click at [351, 172] on span "May" at bounding box center [341, 177] width 29 height 38
type input "05/2025"
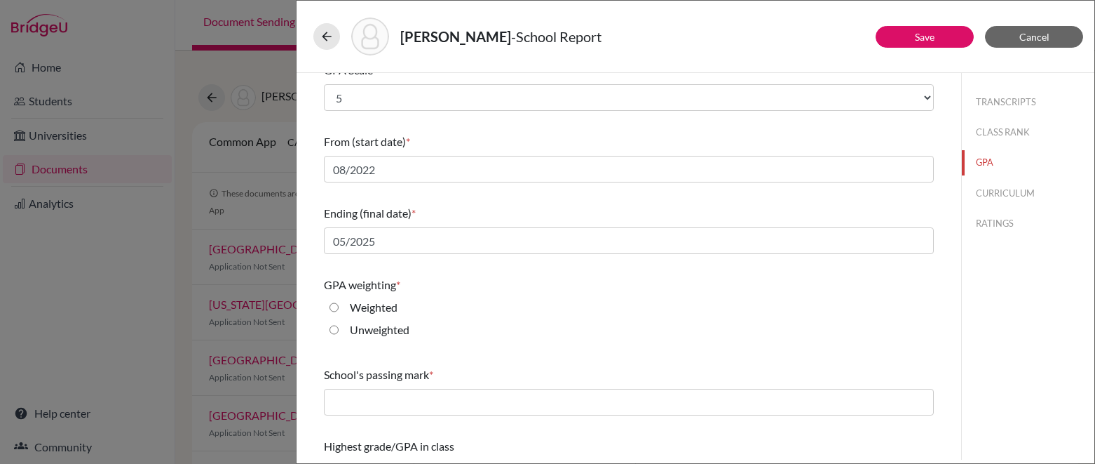
scroll to position [190, 0]
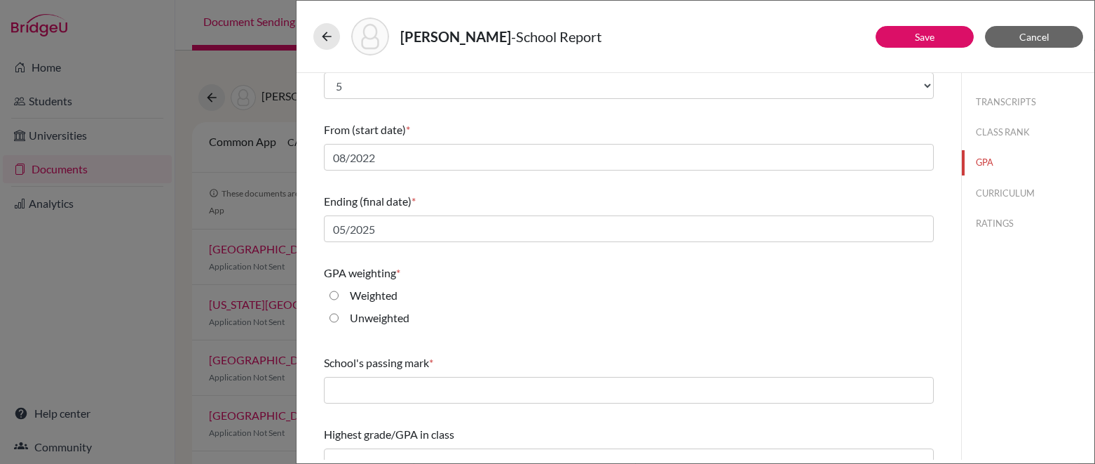
click at [337, 292] on input "Weighted" at bounding box center [334, 295] width 9 height 17
radio input "true"
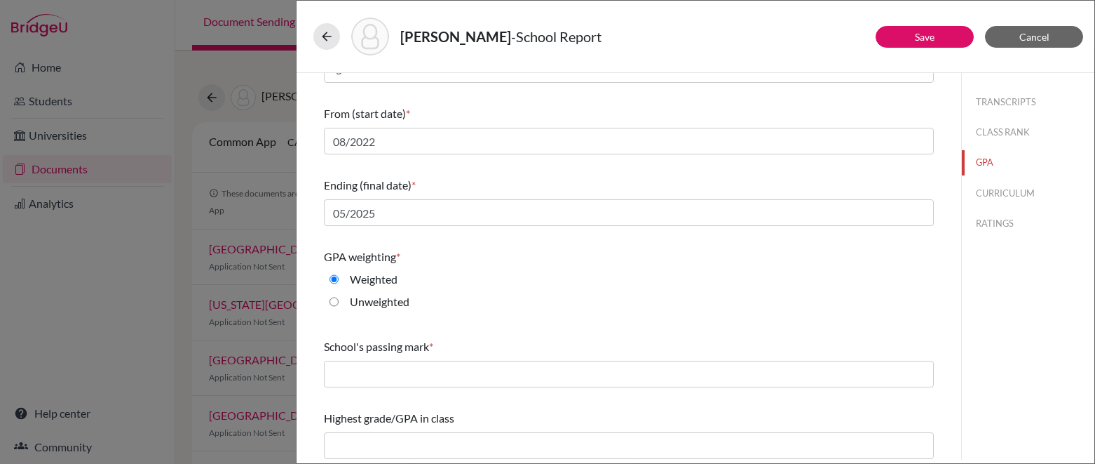
scroll to position [211, 0]
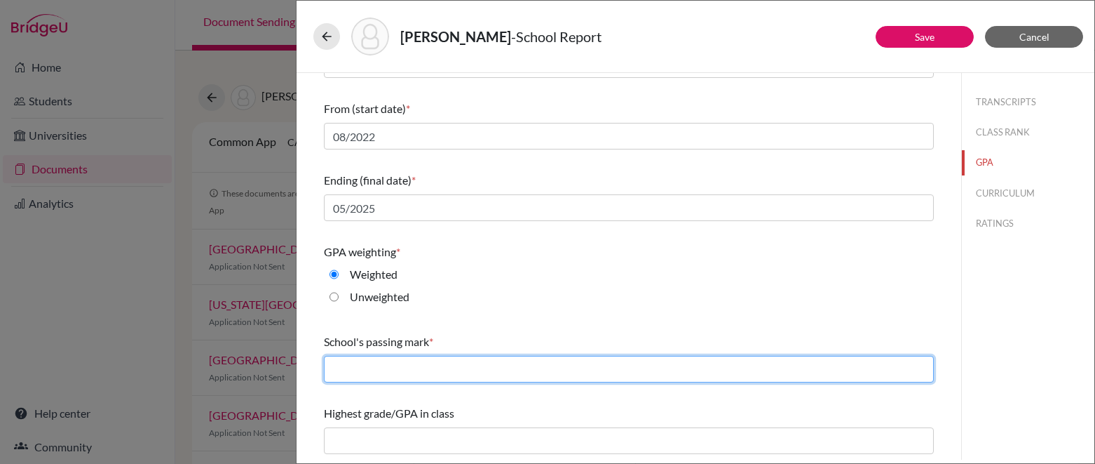
click at [500, 371] on input "text" at bounding box center [629, 369] width 610 height 27
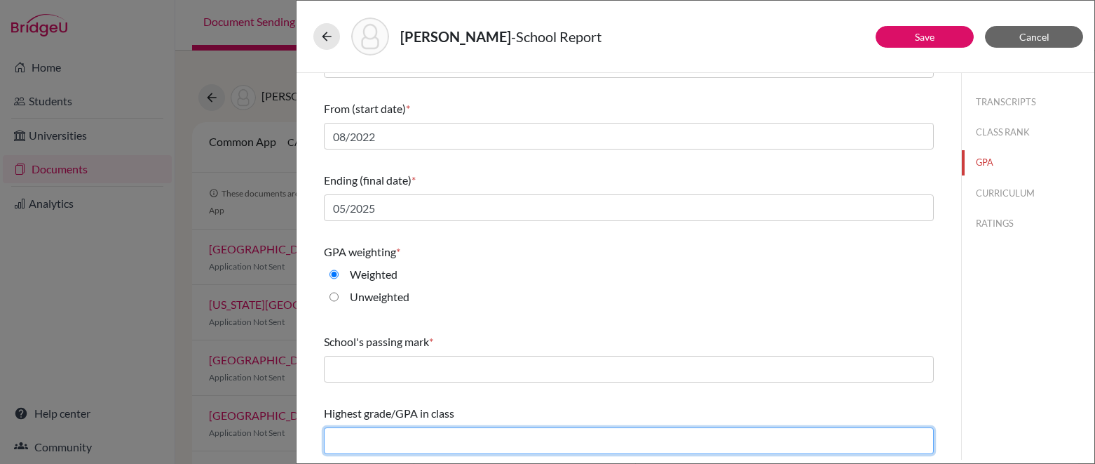
click at [480, 434] on input "text" at bounding box center [629, 440] width 610 height 27
type input "4.684"
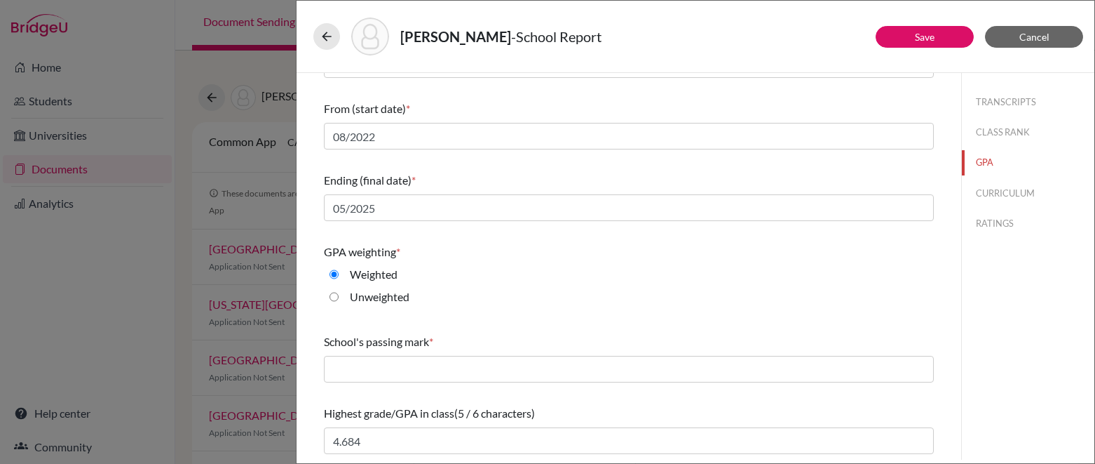
click at [593, 400] on div "Highest grade/GPA in class (5 / 6 characters) 4.684" at bounding box center [629, 429] width 610 height 60
click at [985, 189] on button "CURRICULUM" at bounding box center [1028, 193] width 133 height 25
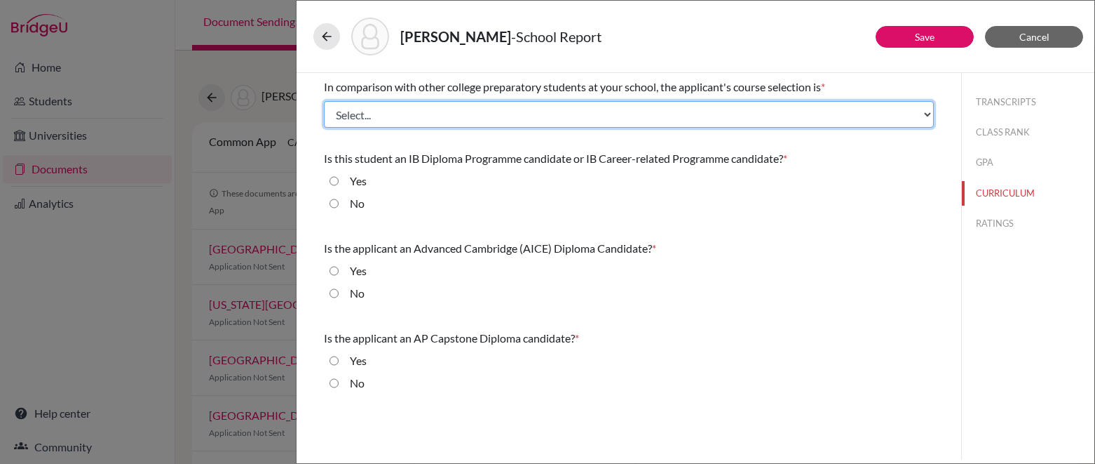
click at [570, 119] on select "Select... Less than demanding Average [PERSON_NAME] Very demanding Most demandi…" at bounding box center [629, 114] width 610 height 27
select select "4"
click at [324, 101] on select "Select... Less than demanding Average [PERSON_NAME] Very demanding Most demandi…" at bounding box center [629, 114] width 610 height 27
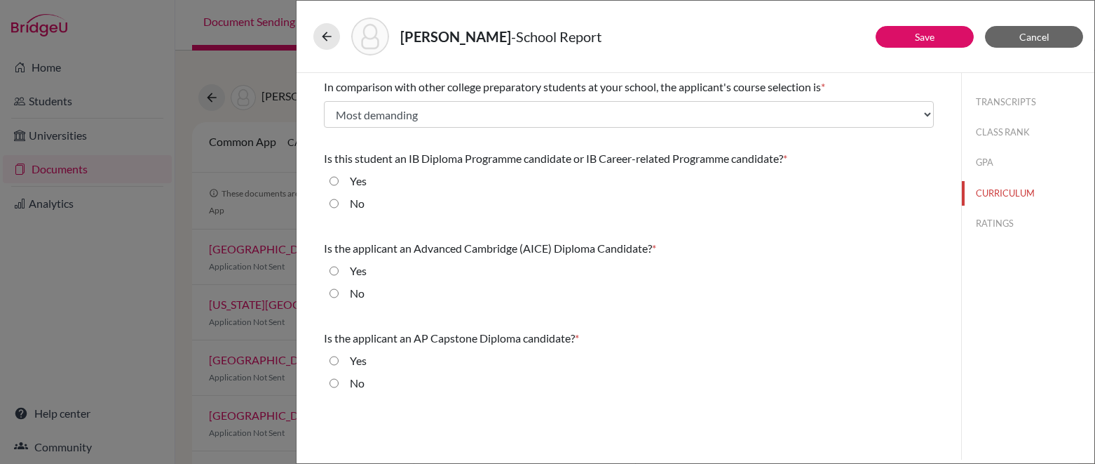
click at [336, 180] on input "Yes" at bounding box center [334, 181] width 9 height 17
radio input "true"
click at [336, 288] on input "No" at bounding box center [334, 293] width 9 height 17
radio input "true"
click at [339, 382] on div "No" at bounding box center [352, 386] width 26 height 22
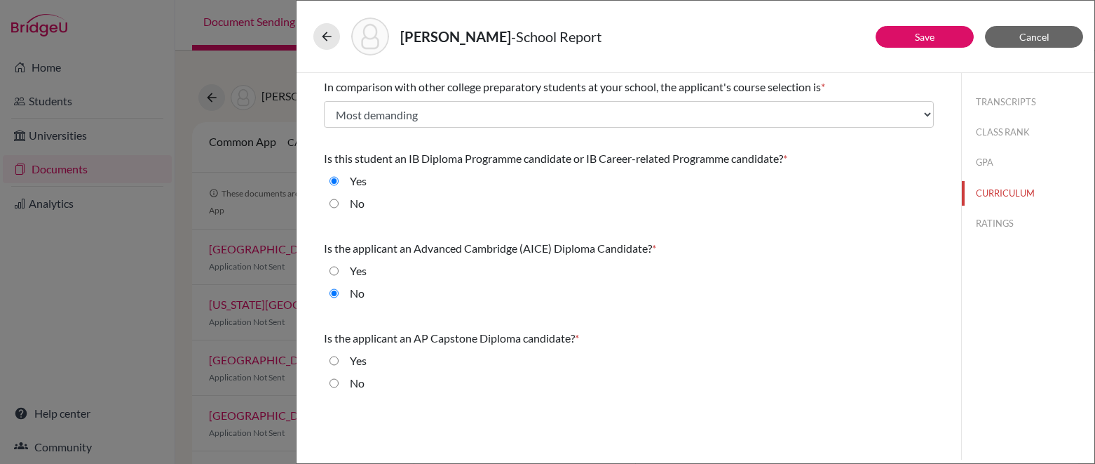
click at [332, 382] on input "No" at bounding box center [334, 383] width 9 height 17
radio input "true"
click at [988, 220] on button "RATINGS" at bounding box center [1028, 223] width 133 height 25
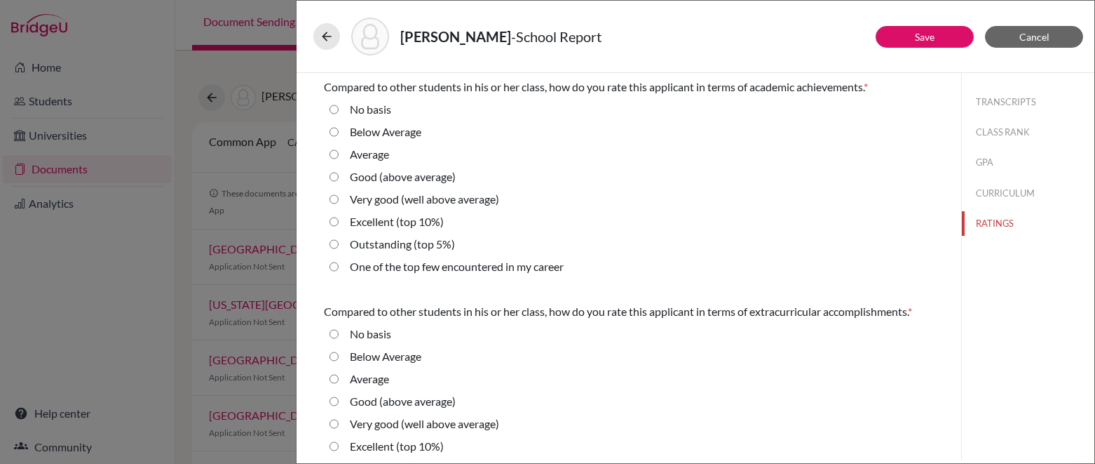
click at [335, 266] on career "One of the top few encountered in my career" at bounding box center [334, 266] width 9 height 17
radio career "true"
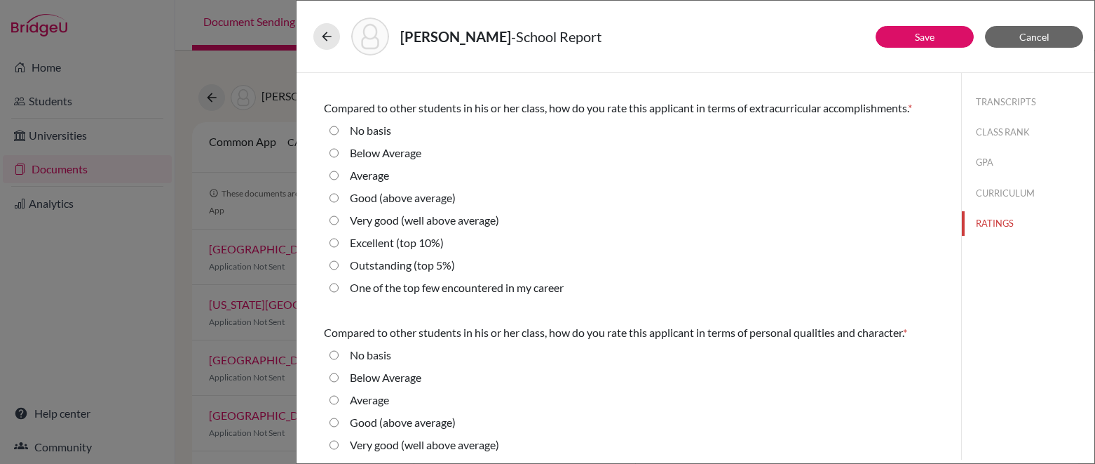
scroll to position [207, 0]
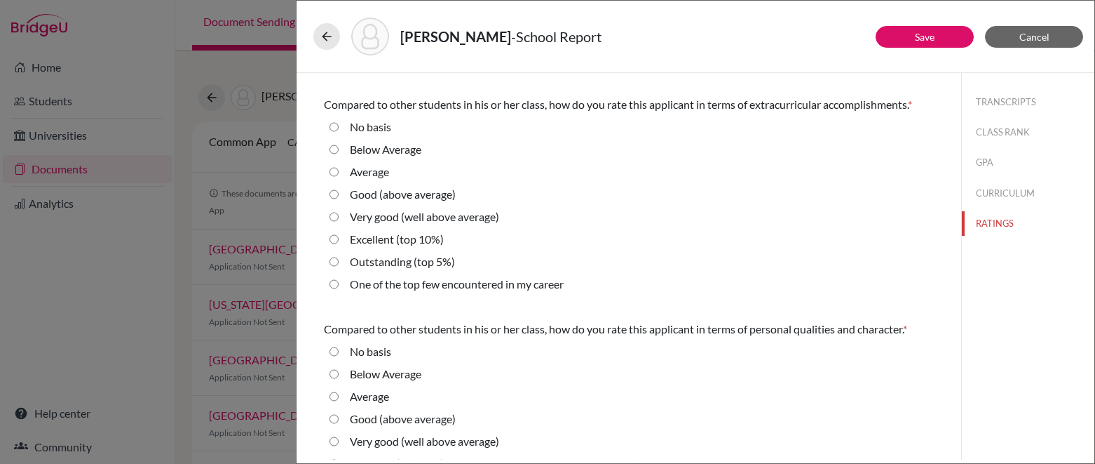
click at [332, 282] on career "One of the top few encountered in my career" at bounding box center [334, 284] width 9 height 17
radio career "true"
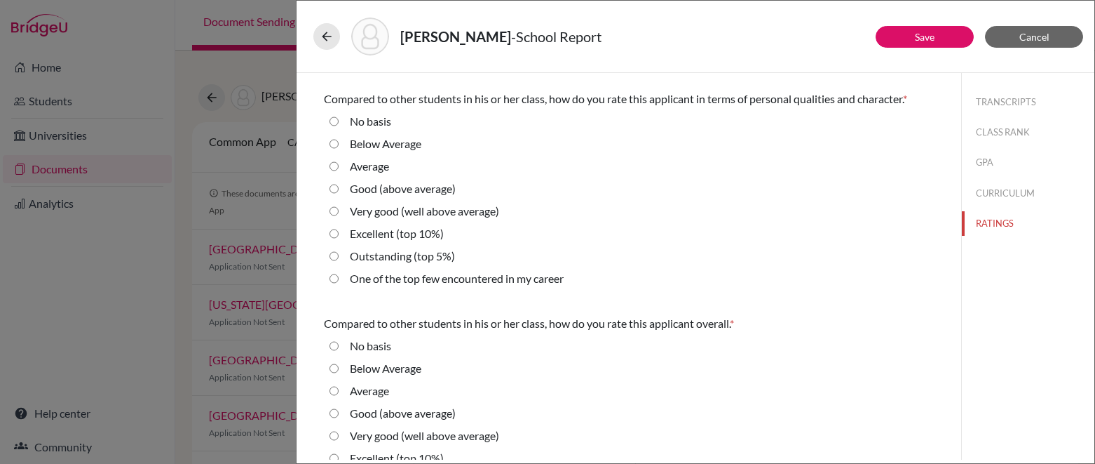
scroll to position [439, 0]
click at [334, 274] on career "One of the top few encountered in my career" at bounding box center [334, 276] width 9 height 17
radio career "true"
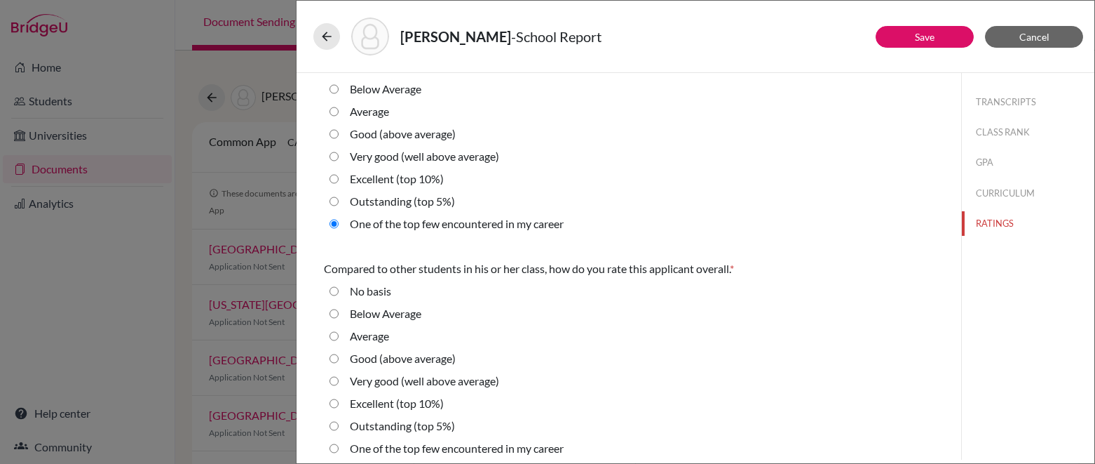
scroll to position [500, 0]
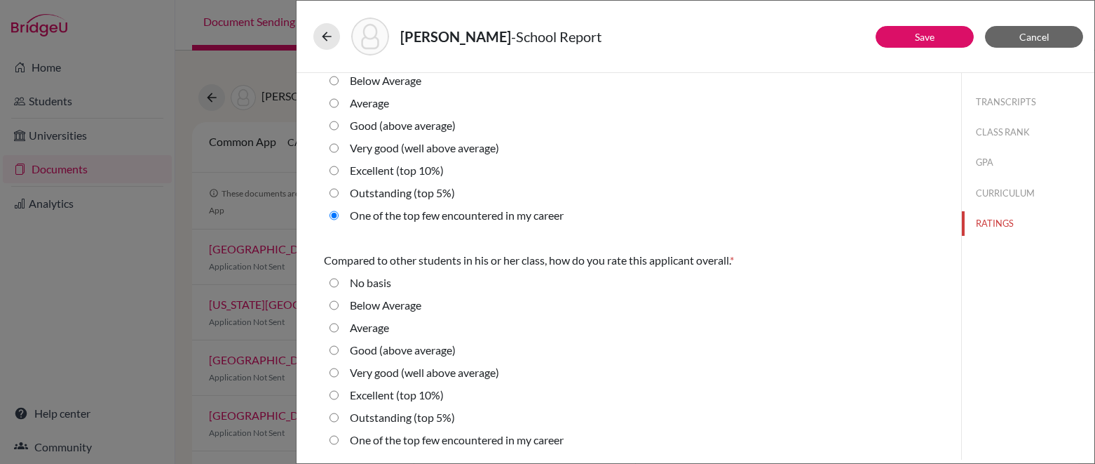
click at [335, 437] on career "One of the top few encountered in my career" at bounding box center [334, 439] width 9 height 17
radio career "true"
click at [901, 41] on button "Save" at bounding box center [925, 37] width 98 height 22
radio basis "true"
select select "5"
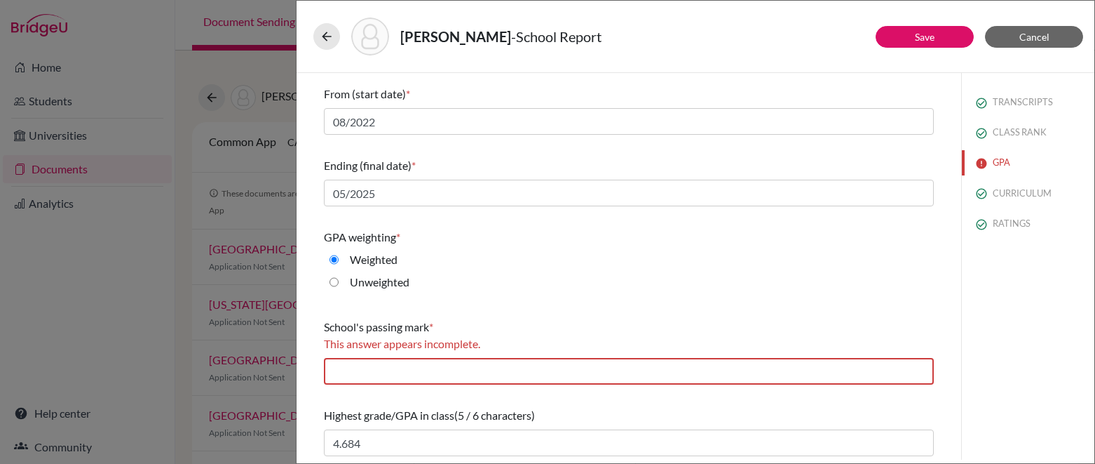
scroll to position [228, 0]
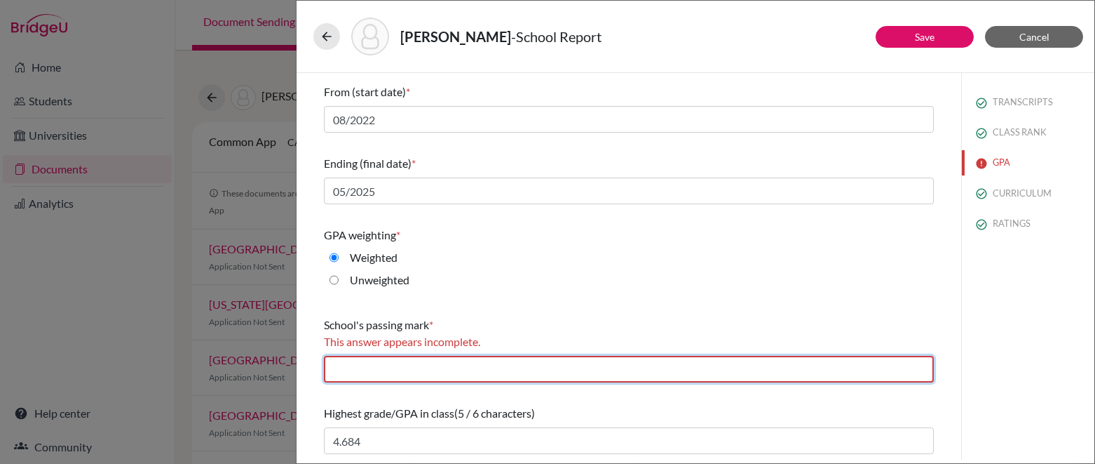
click at [483, 373] on input "text" at bounding box center [629, 369] width 610 height 27
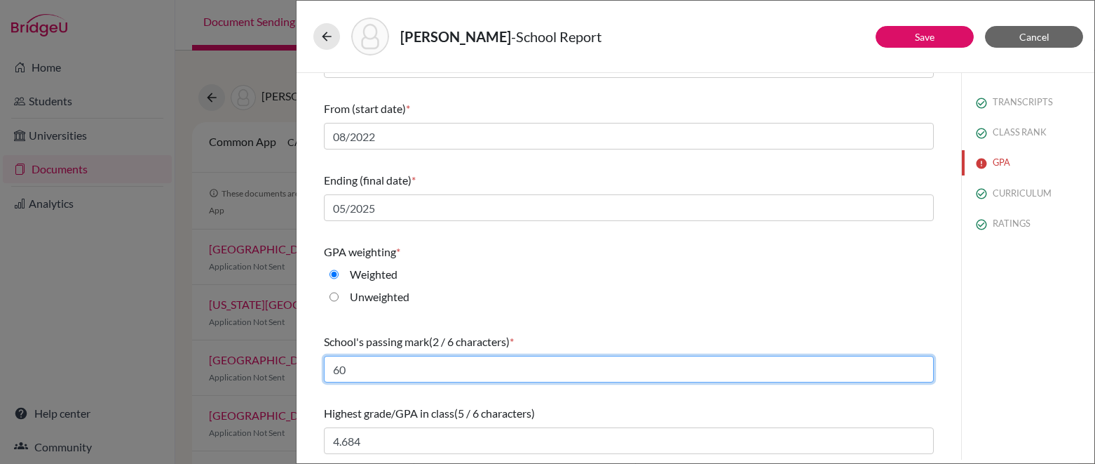
type input "60"
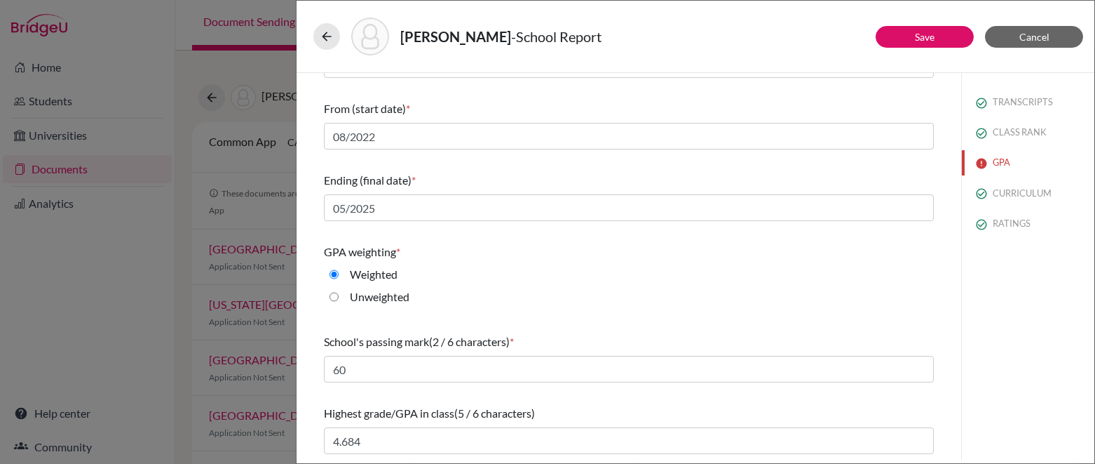
click at [624, 279] on div "Weighted" at bounding box center [629, 277] width 610 height 22
click at [890, 32] on button "Save" at bounding box center [925, 37] width 98 height 22
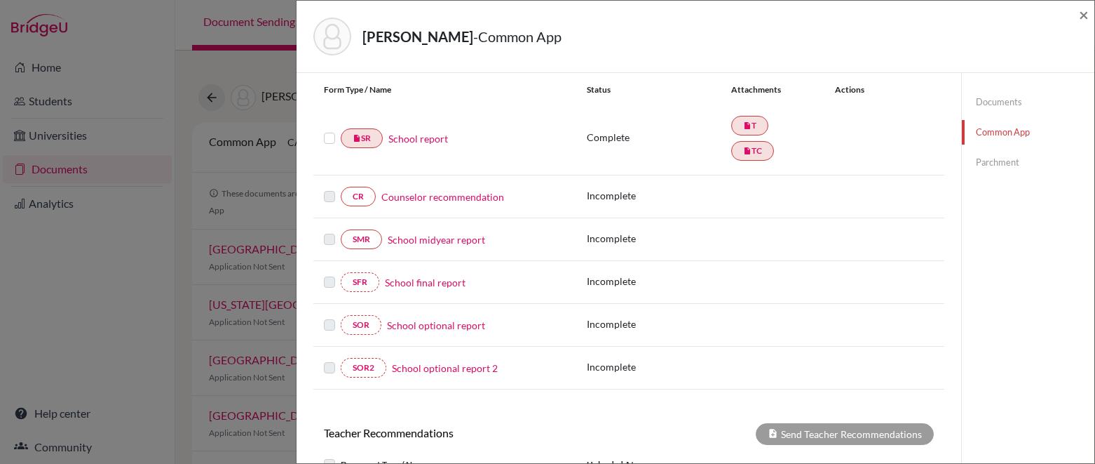
scroll to position [161, 0]
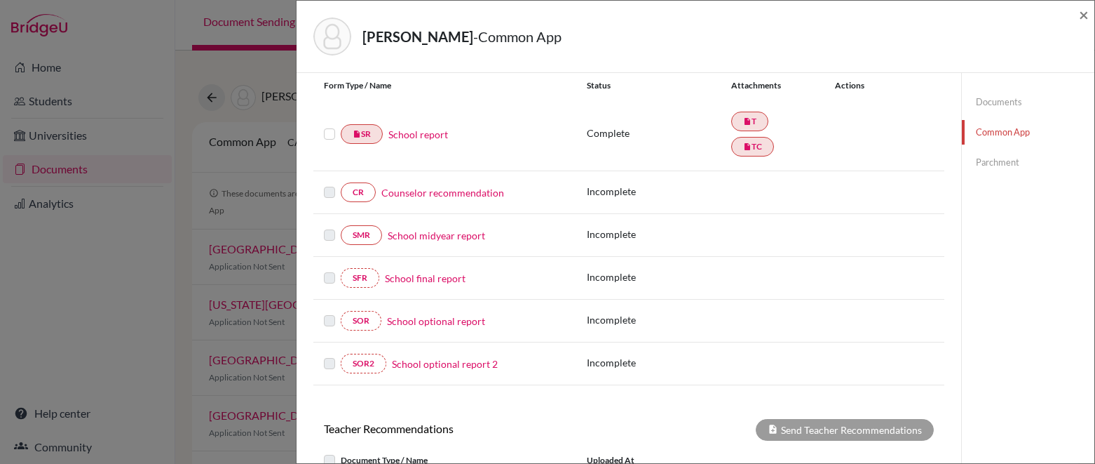
click at [489, 196] on link "Counselor recommendation" at bounding box center [443, 192] width 123 height 15
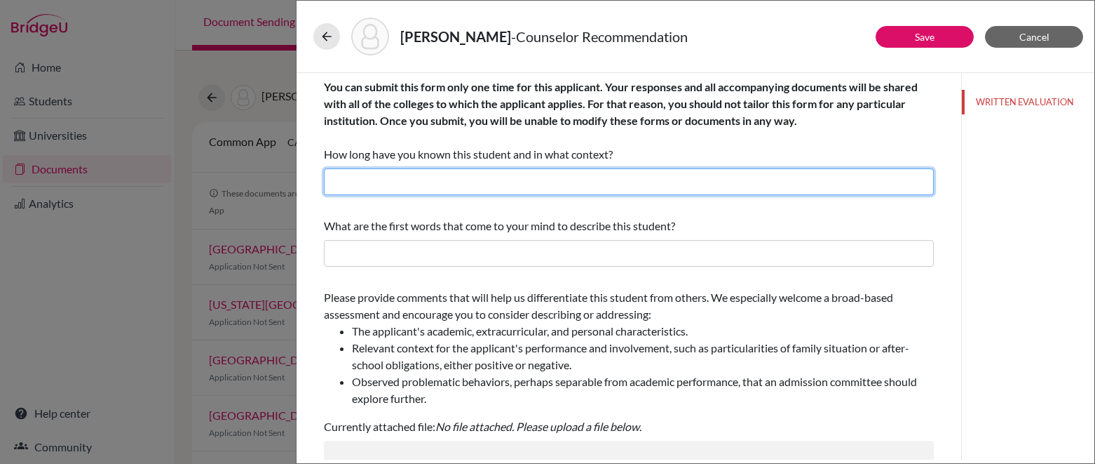
click at [498, 186] on input "text" at bounding box center [629, 181] width 610 height 27
type input "3 years as [PERSON_NAME]'s school counselor"
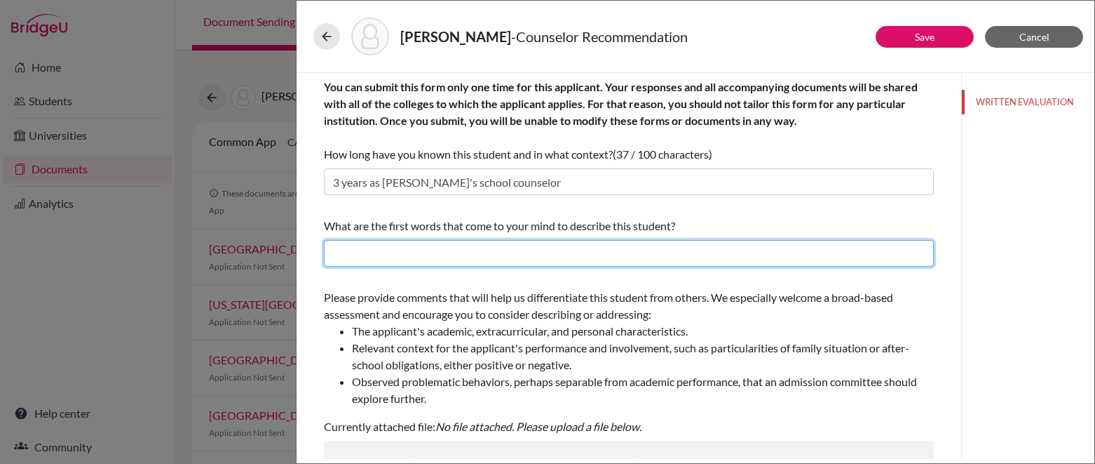
click at [538, 259] on input "text" at bounding box center [629, 253] width 610 height 27
type input "Well rounded, Accomplished, Impressive, Ambitious"
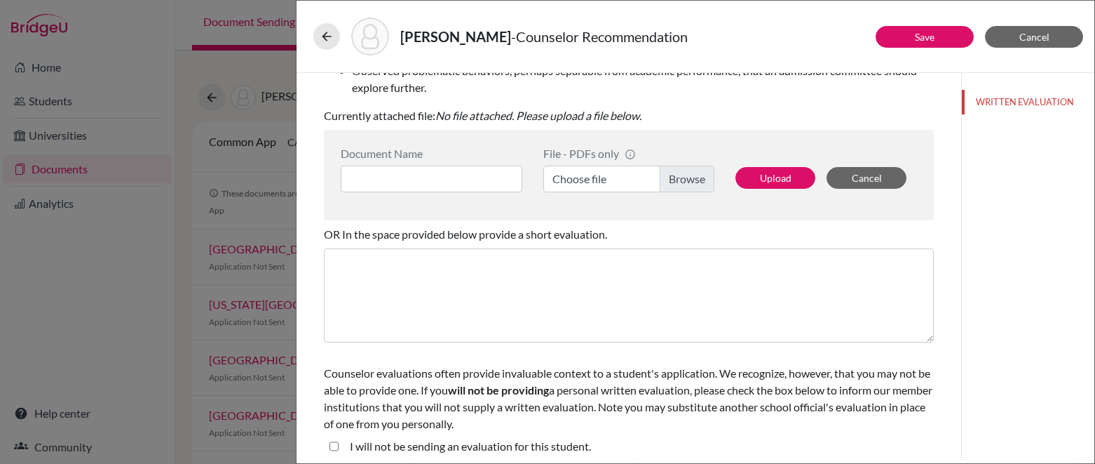
scroll to position [317, 0]
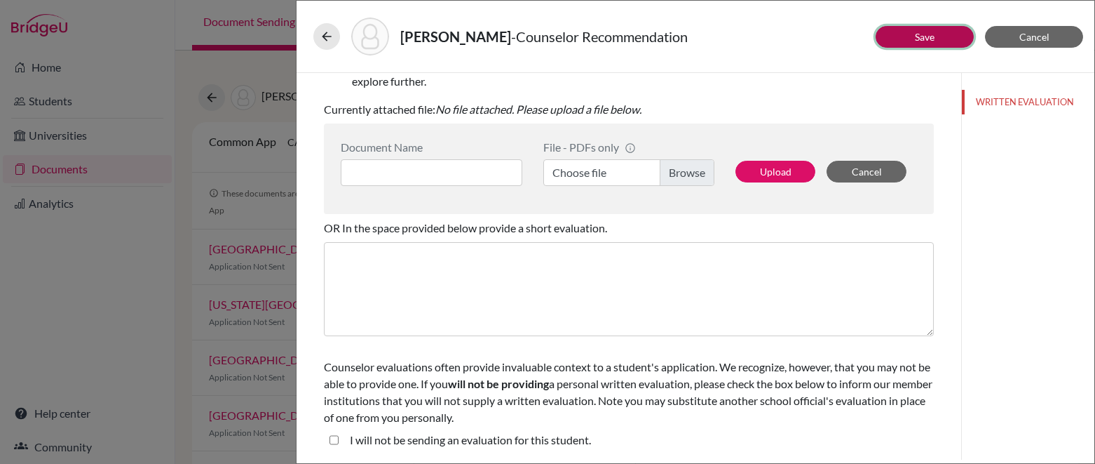
click at [900, 39] on button "Save" at bounding box center [925, 37] width 98 height 22
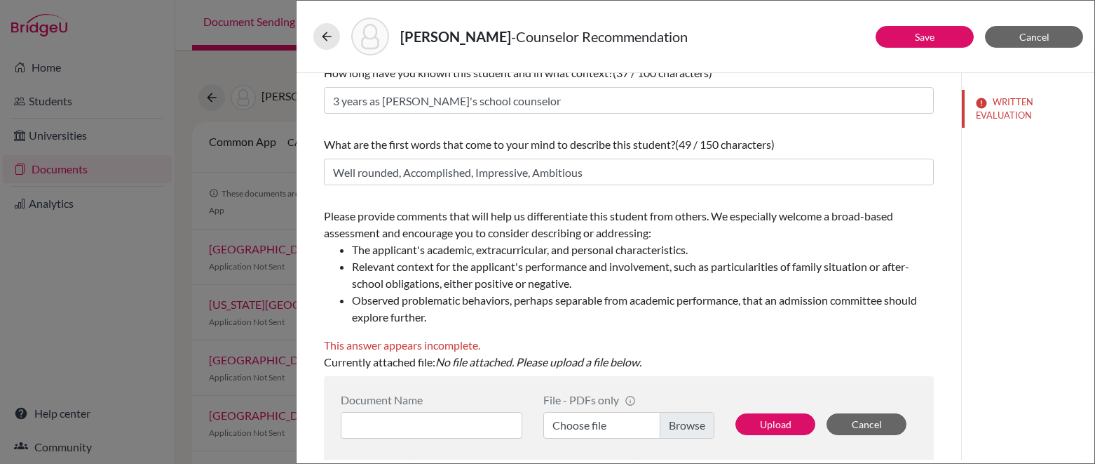
scroll to position [0, 0]
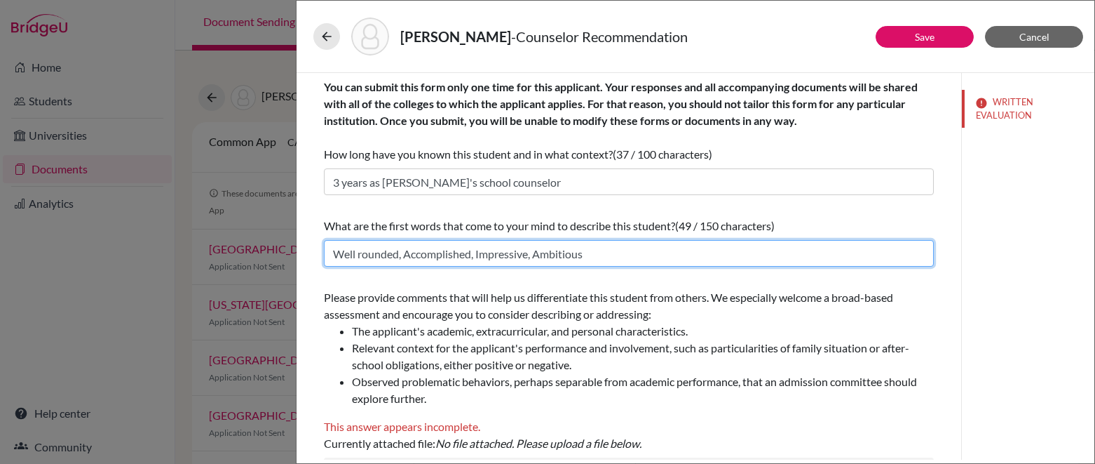
drag, startPoint x: 594, startPoint y: 262, endPoint x: 325, endPoint y: 259, distance: 269.3
click at [325, 259] on input "Well rounded, Accomplished, Impressive, Ambitious" at bounding box center [629, 253] width 610 height 27
click at [632, 258] on input "Well rounded, Accomplished, Impressive, Ambitious" at bounding box center [629, 253] width 610 height 27
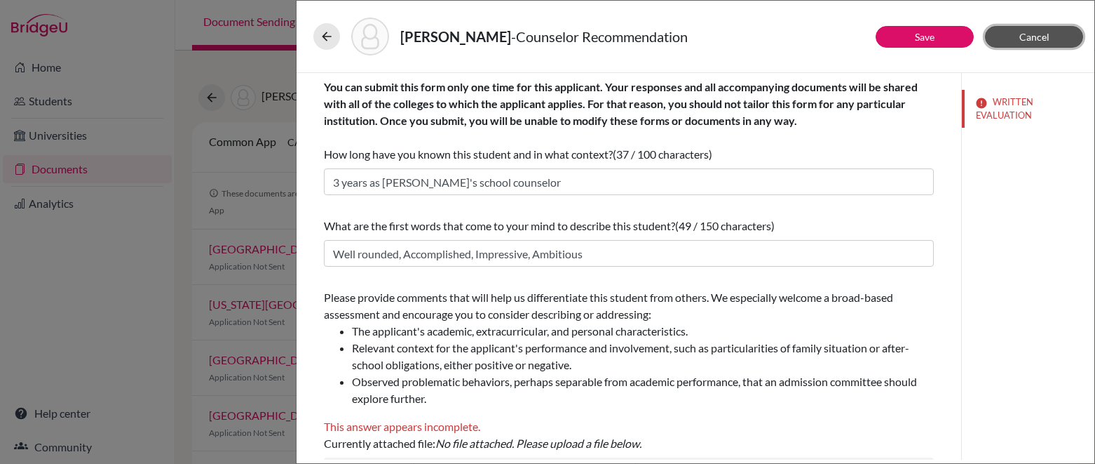
click at [1034, 43] on button "Cancel" at bounding box center [1034, 37] width 98 height 22
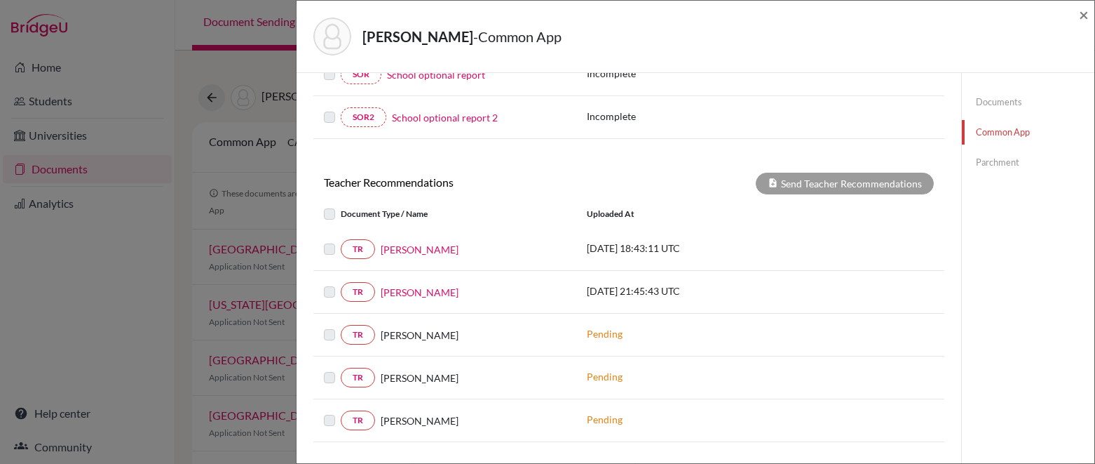
scroll to position [439, 0]
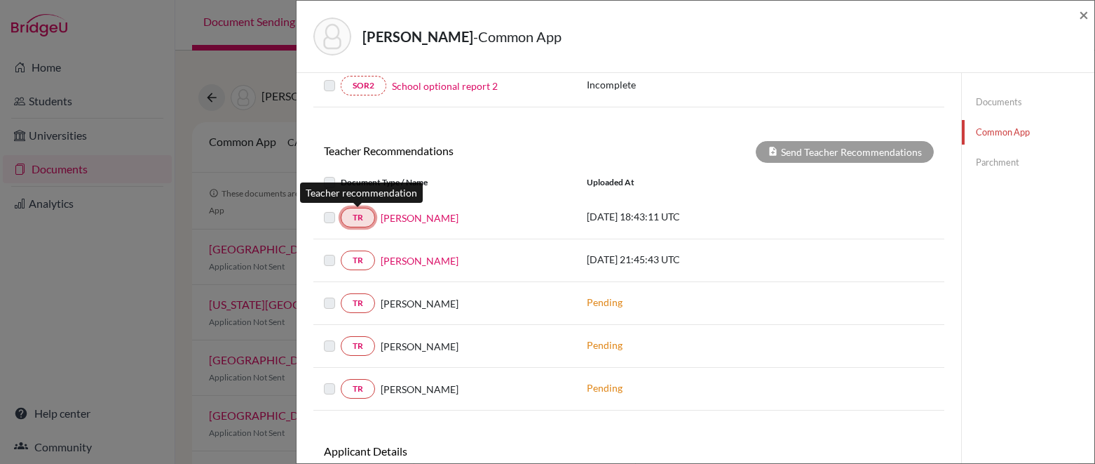
click at [356, 217] on link "TR" at bounding box center [358, 218] width 34 height 20
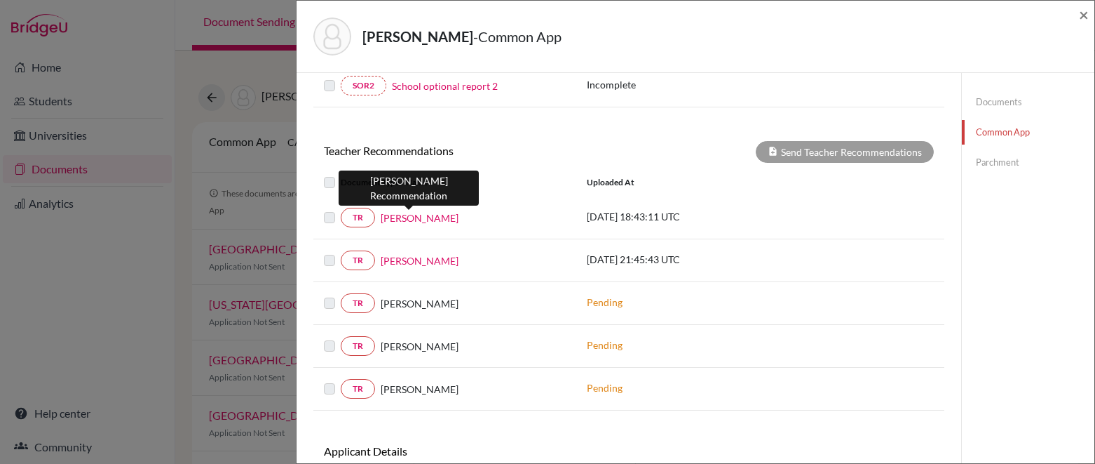
click at [405, 218] on link "[PERSON_NAME]" at bounding box center [420, 217] width 78 height 15
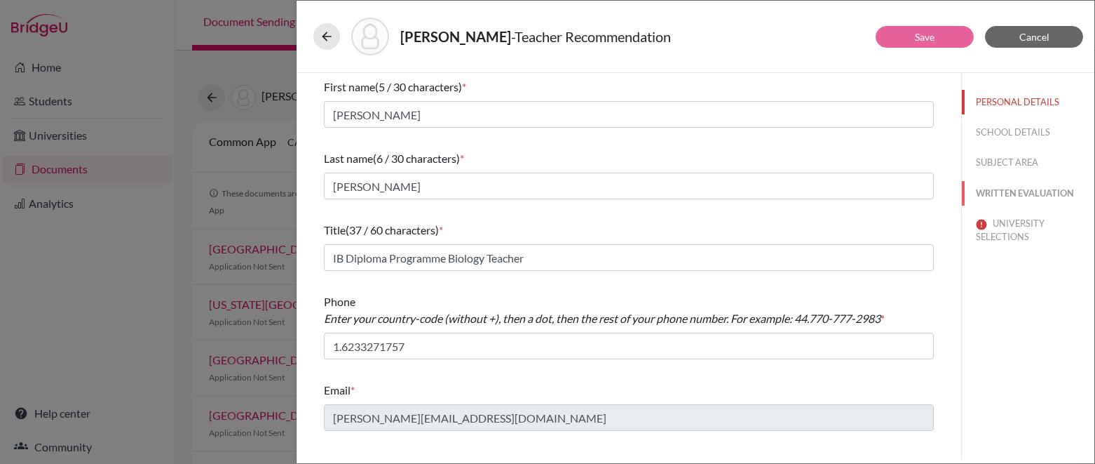
click at [1019, 194] on button "WRITTEN EVALUATION" at bounding box center [1028, 193] width 133 height 25
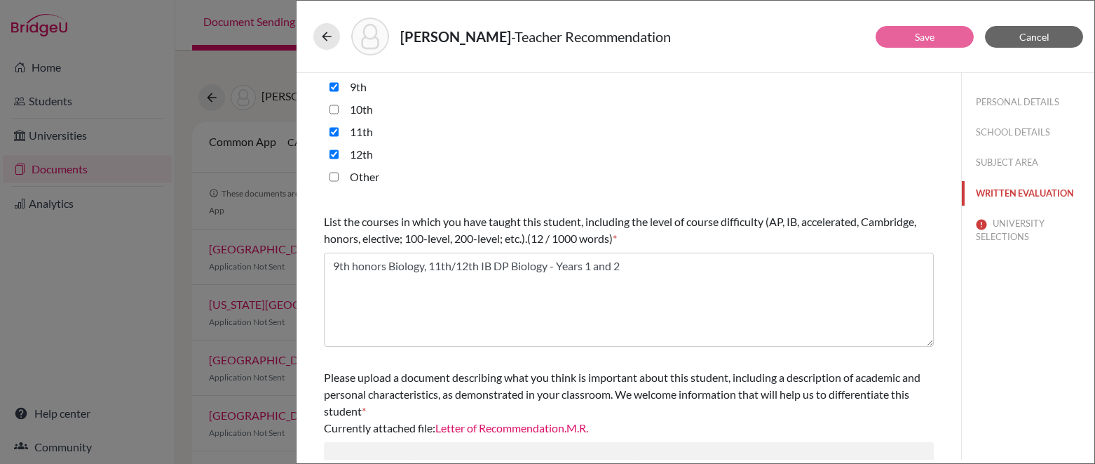
scroll to position [424, 0]
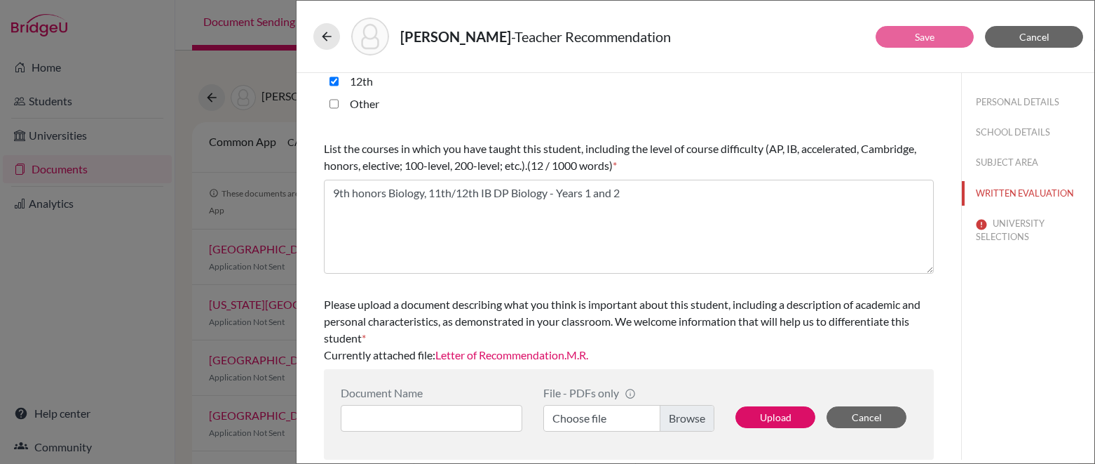
click at [506, 356] on link "Letter of Recommendation.M.R." at bounding box center [512, 354] width 153 height 13
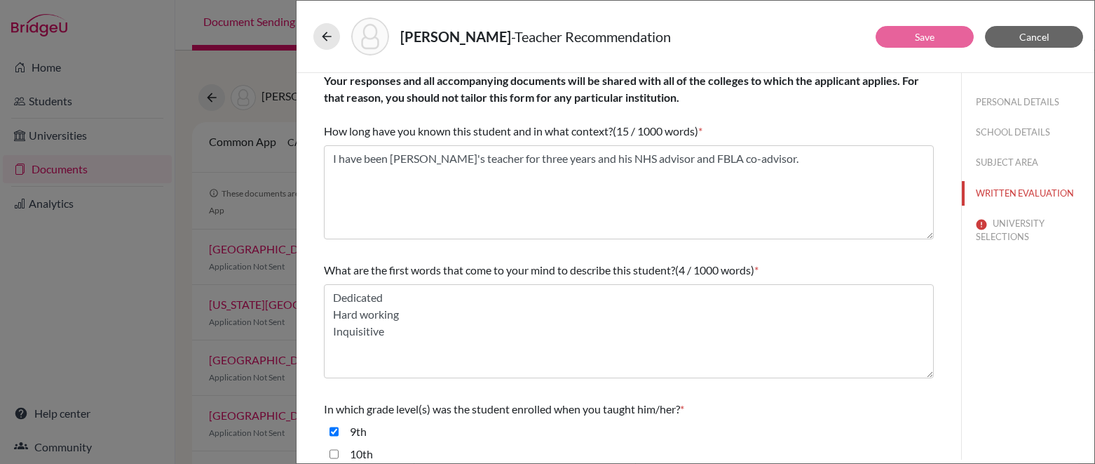
scroll to position [0, 0]
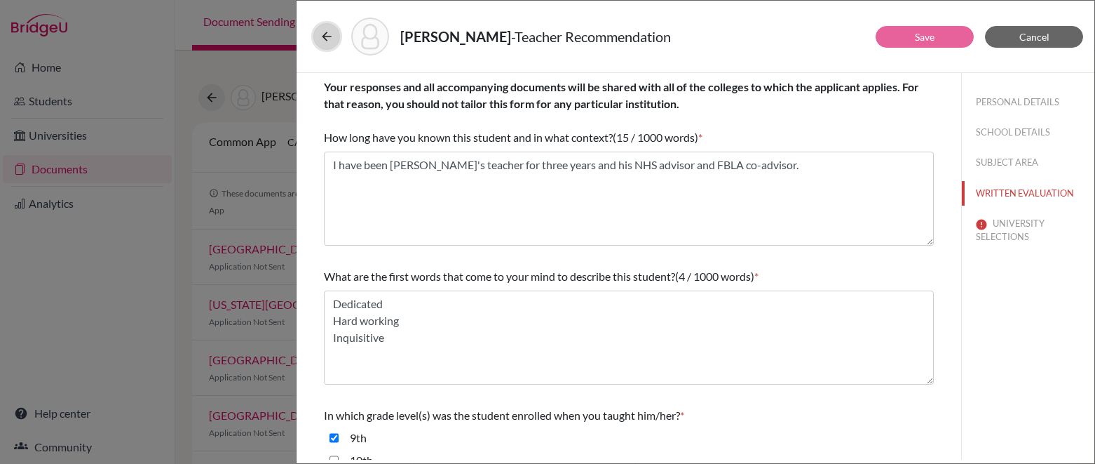
click at [329, 34] on icon at bounding box center [327, 36] width 14 height 14
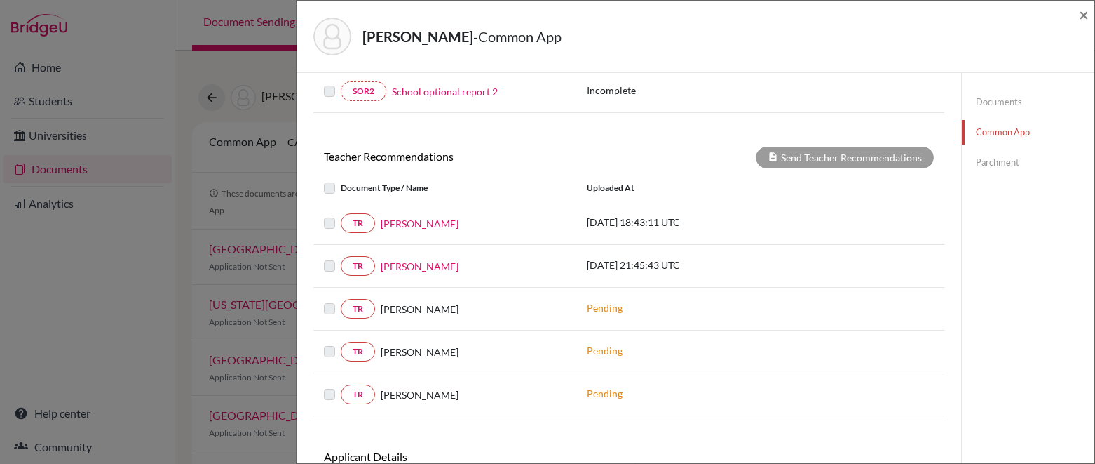
scroll to position [434, 0]
click at [421, 269] on link "[PERSON_NAME]" at bounding box center [420, 265] width 78 height 15
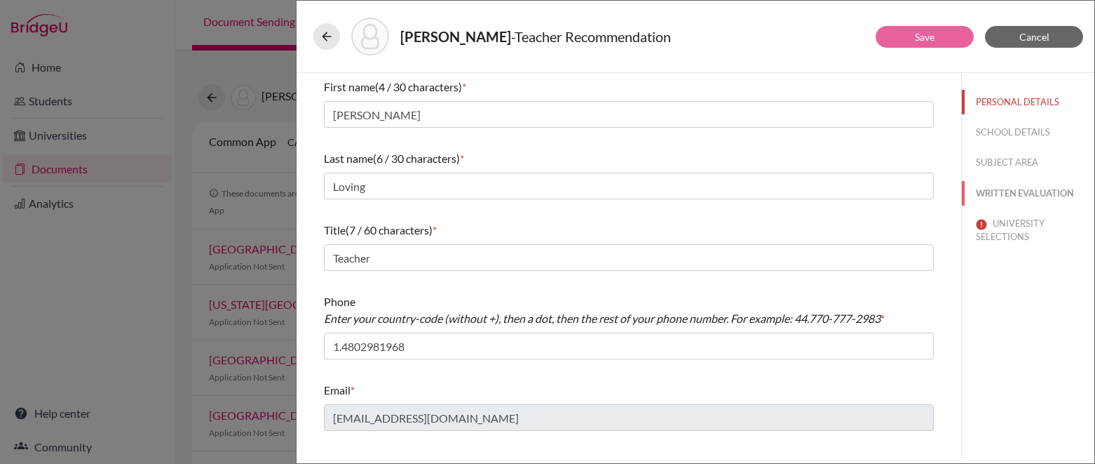
click at [991, 192] on button "WRITTEN EVALUATION" at bounding box center [1028, 193] width 133 height 25
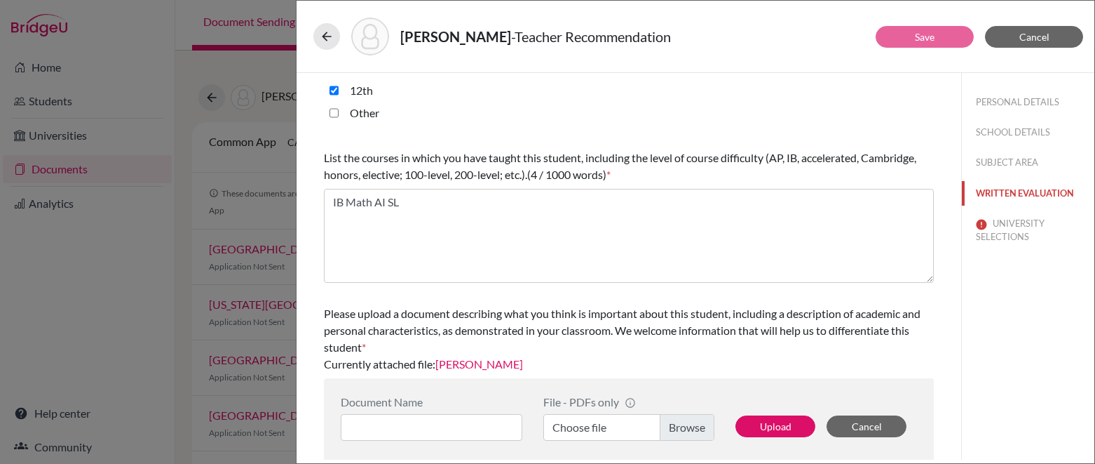
scroll to position [424, 0]
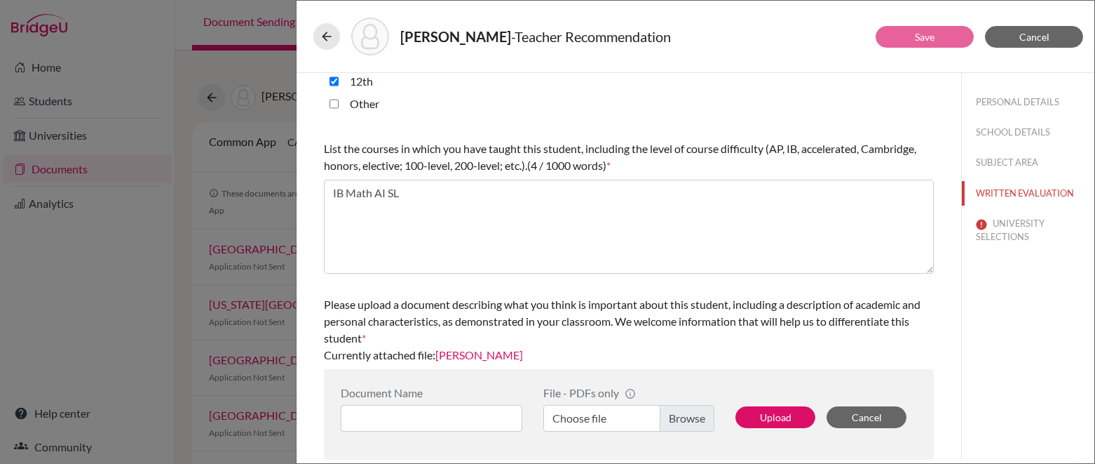
click at [479, 356] on link "[PERSON_NAME]" at bounding box center [480, 354] width 88 height 13
